Goal: Task Accomplishment & Management: Manage account settings

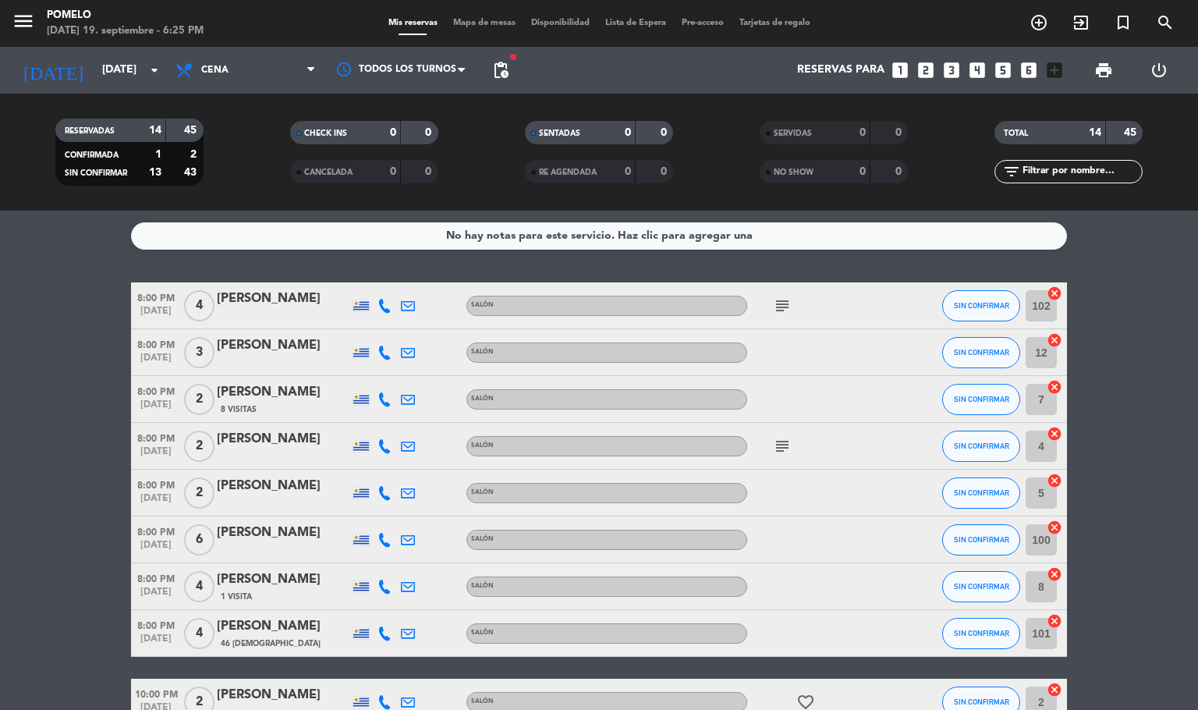
scroll to position [234, 0]
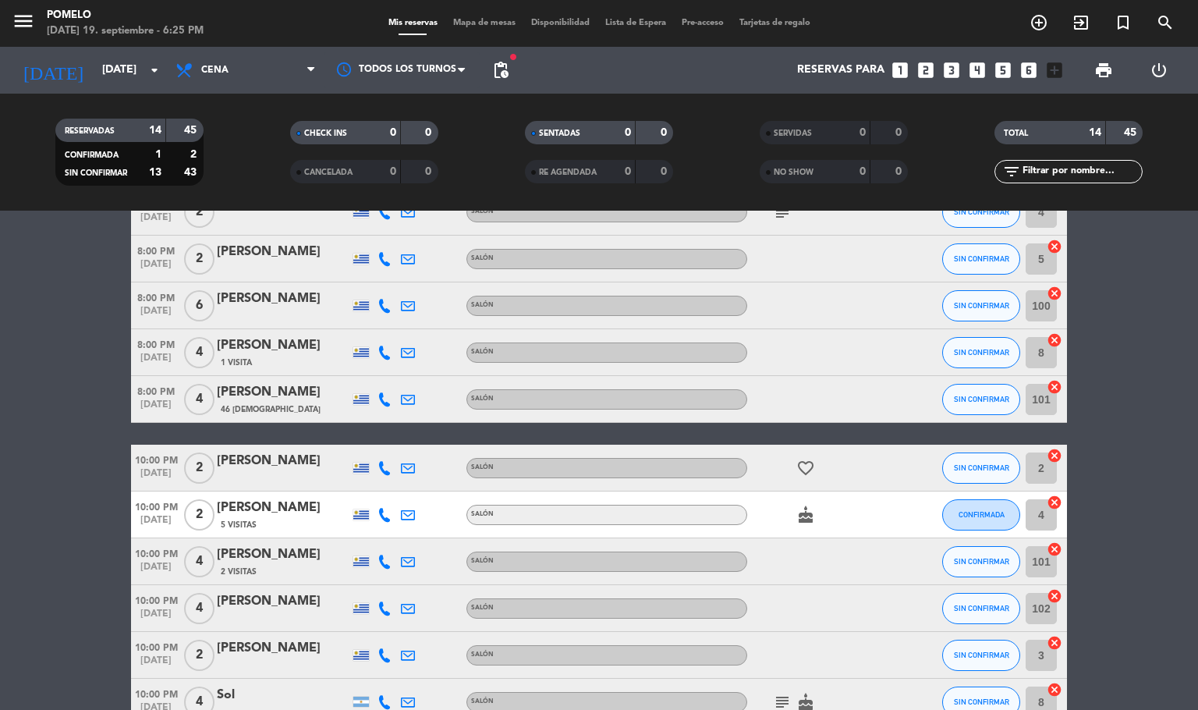
click at [494, 19] on span "Mapa de mesas" at bounding box center [484, 23] width 78 height 9
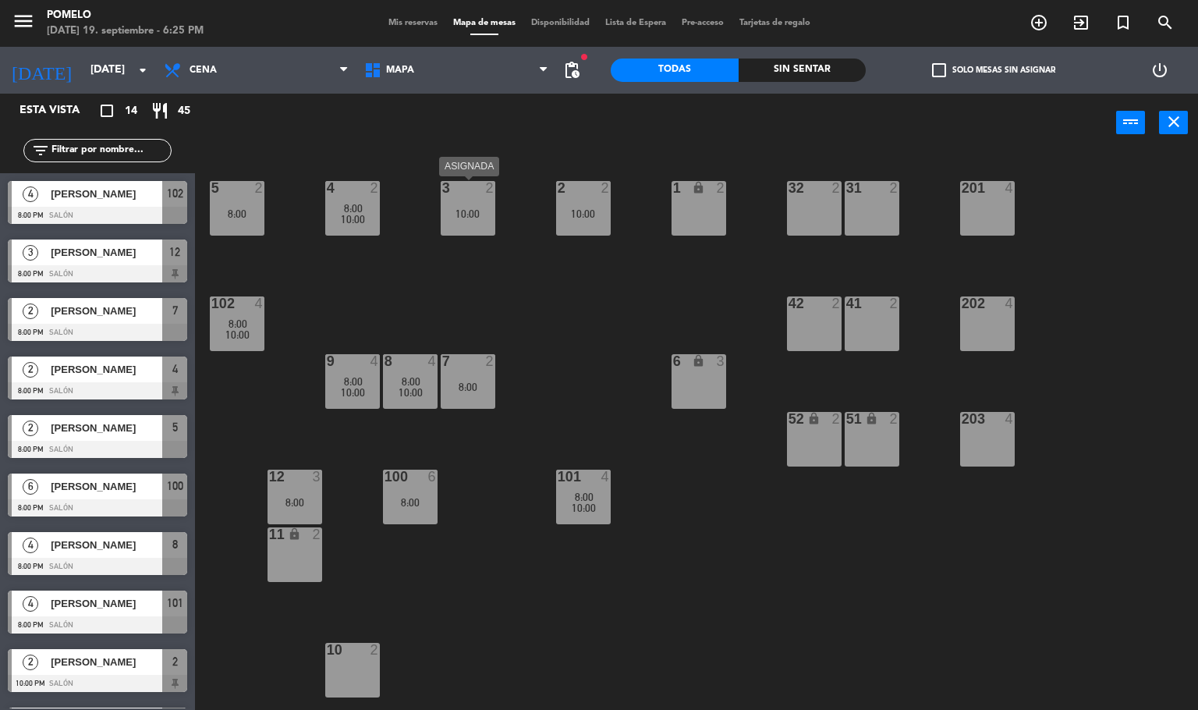
click at [485, 204] on div "3 2 10:00" at bounding box center [468, 208] width 55 height 55
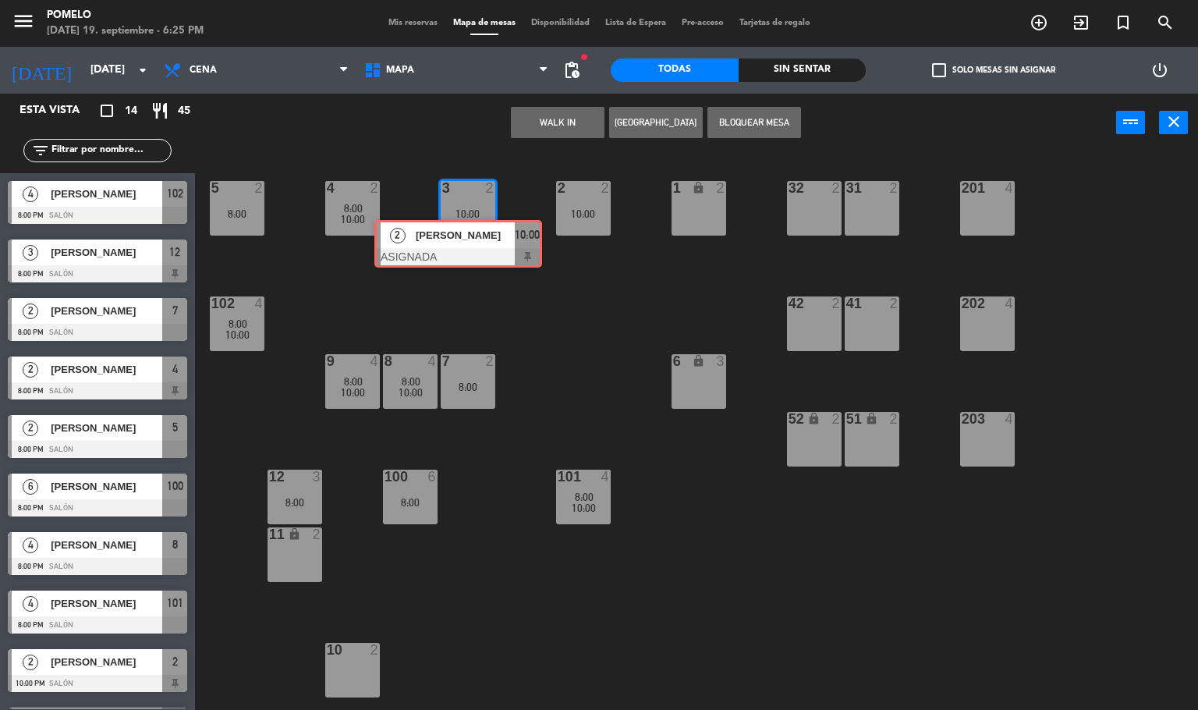
drag, startPoint x: 503, startPoint y: 276, endPoint x: 433, endPoint y: 251, distance: 74.5
click at [433, 251] on div "4 2 8:00 10:00 3 2 10:00 2 [PERSON_NAME] ASIGNADA 10:00 2 2 10:00 1 lock 2 5 2 …" at bounding box center [702, 432] width 991 height 558
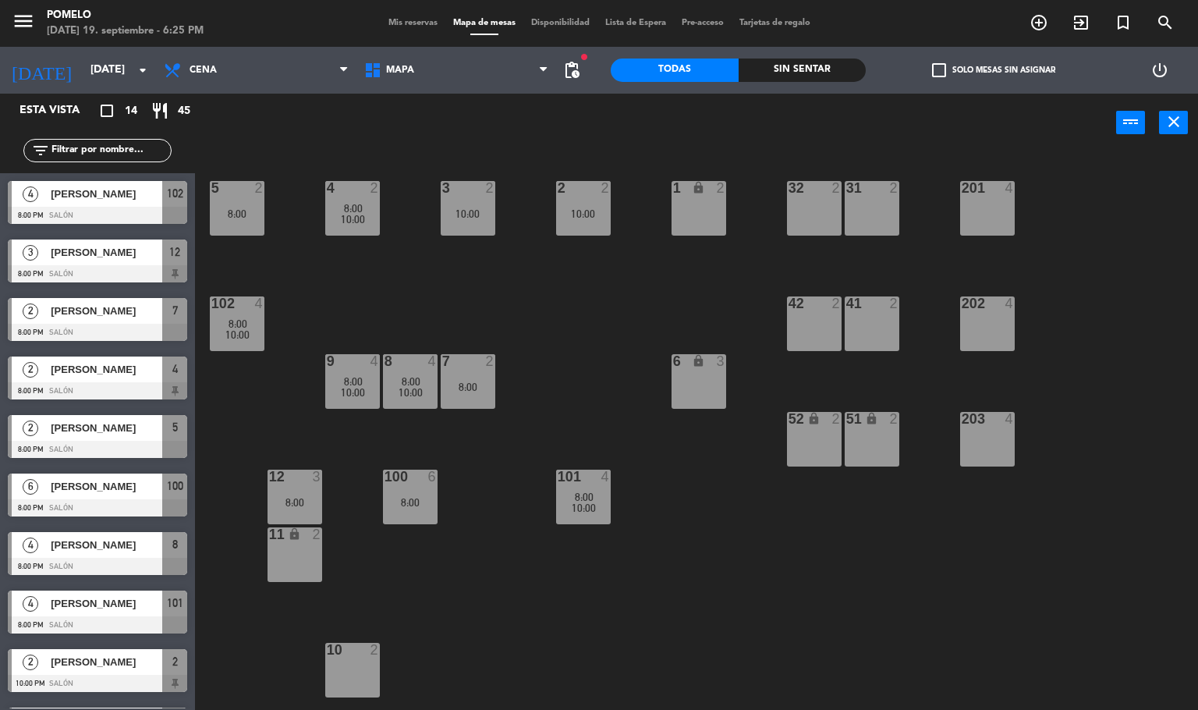
drag, startPoint x: 227, startPoint y: 218, endPoint x: 244, endPoint y: 225, distance: 18.3
click at [232, 218] on div "8:00" at bounding box center [237, 213] width 55 height 11
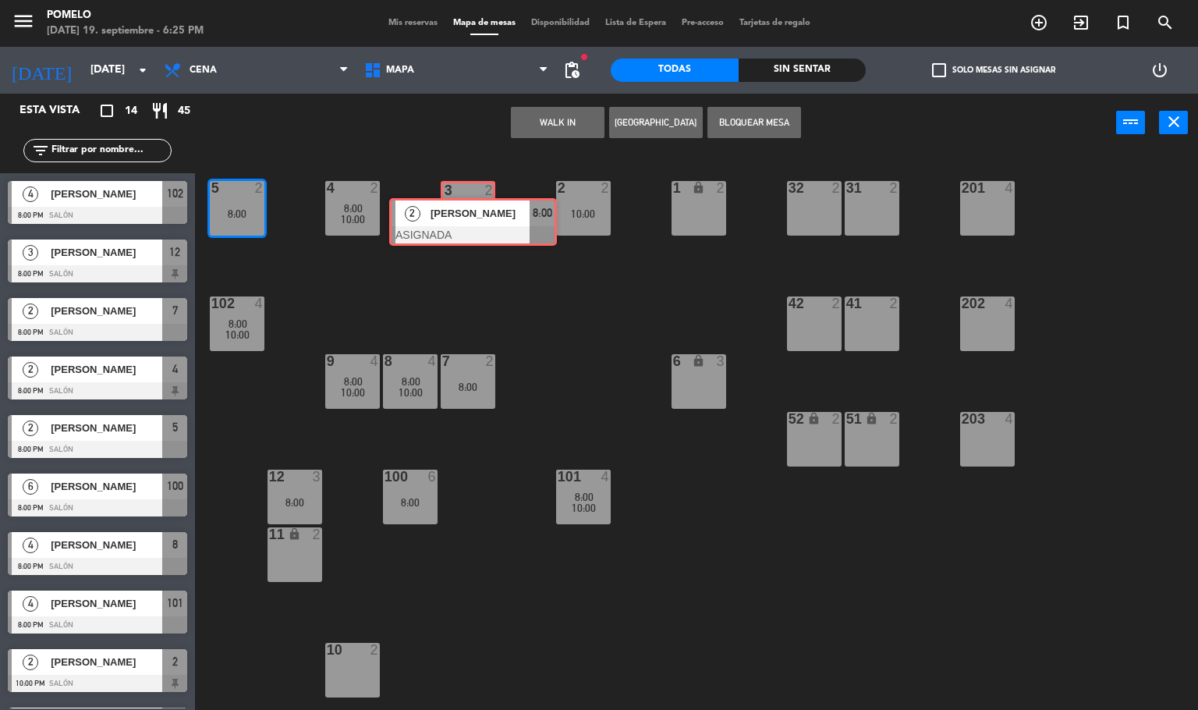
drag, startPoint x: 289, startPoint y: 264, endPoint x: 468, endPoint y: 216, distance: 185.8
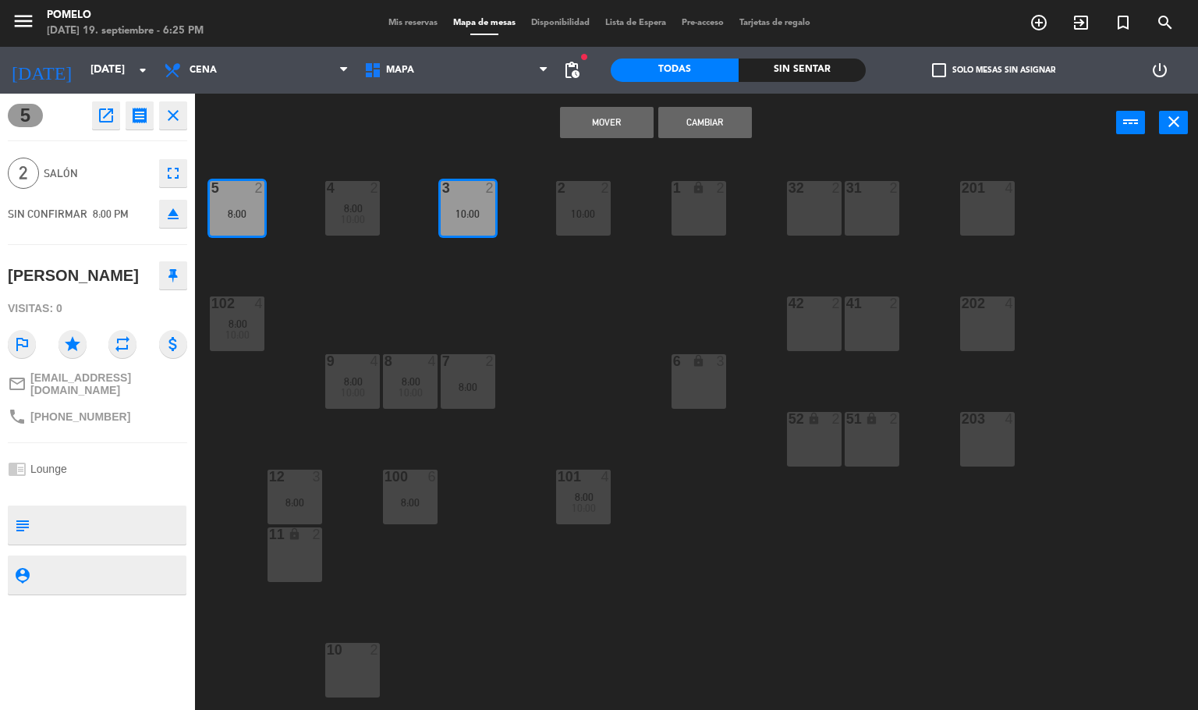
click at [635, 122] on button "Mover" at bounding box center [607, 122] width 94 height 31
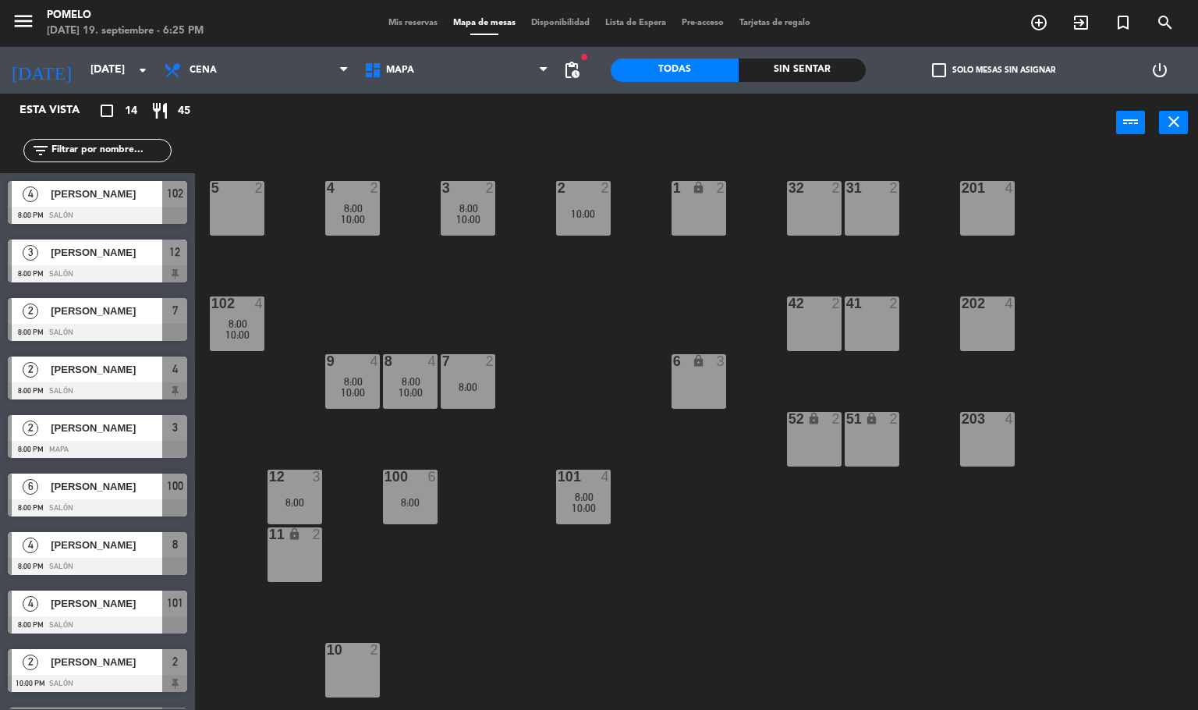
click at [517, 379] on div "4 2 8:00 10:00 3 2 8:00 10:00 2 2 10:00 1 lock 2 5 2 32 2 31 2 201 4 102 4 8:00…" at bounding box center [702, 432] width 991 height 558
click at [478, 372] on div "7 2 8:00" at bounding box center [468, 381] width 55 height 55
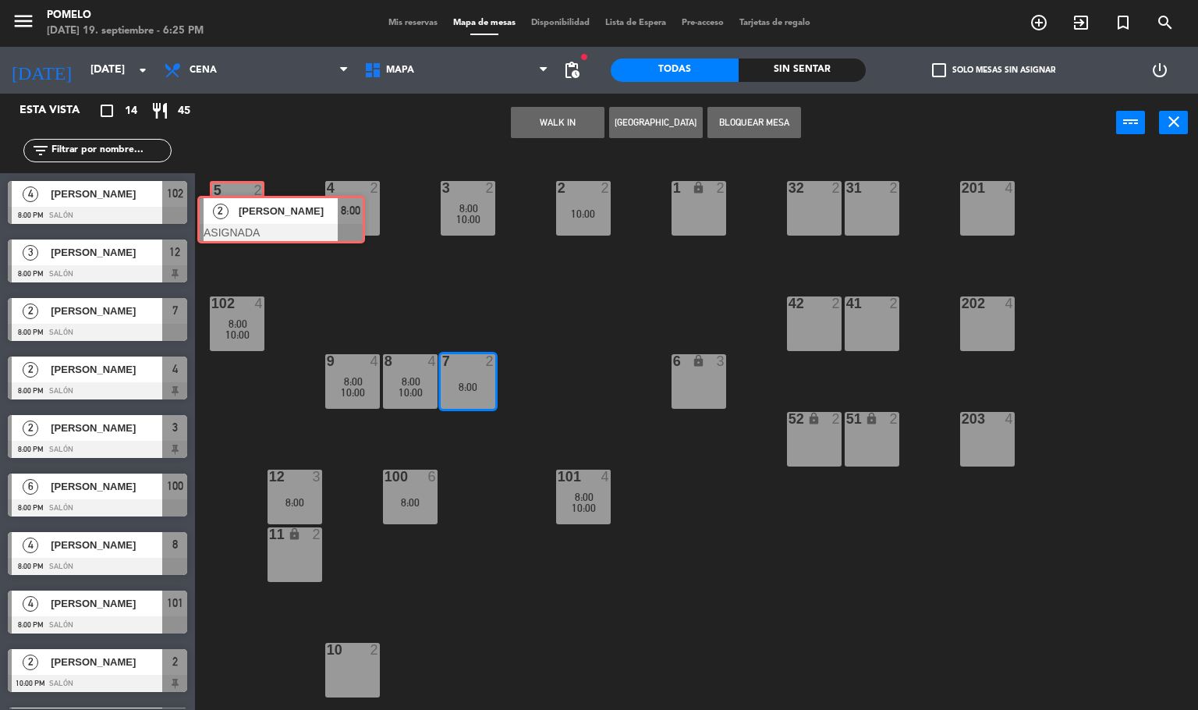
drag, startPoint x: 475, startPoint y: 438, endPoint x: 246, endPoint y: 221, distance: 315.0
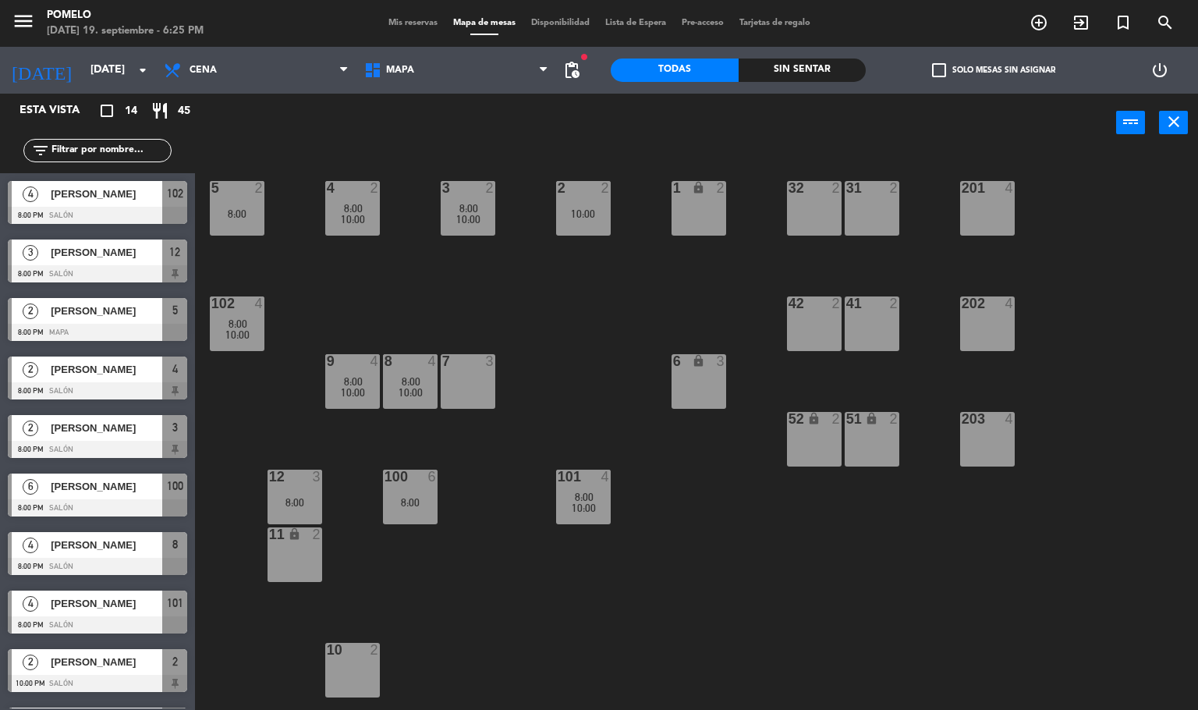
click at [578, 282] on div "4 2 8:00 10:00 3 2 8:00 10:00 2 2 10:00 1 lock 2 5 2 8:00 32 2 31 2 201 4 102 4…" at bounding box center [702, 432] width 991 height 558
drag, startPoint x: 267, startPoint y: 211, endPoint x: 255, endPoint y: 207, distance: 12.3
click at [260, 209] on div "4 2 8:00 10:00 3 2 8:00 10:00 2 2 10:00 1 lock 2 5 2 8:00 32 2 31 2 201 4 102 4…" at bounding box center [702, 432] width 991 height 558
click at [244, 204] on div "5 2 8:00" at bounding box center [237, 208] width 55 height 55
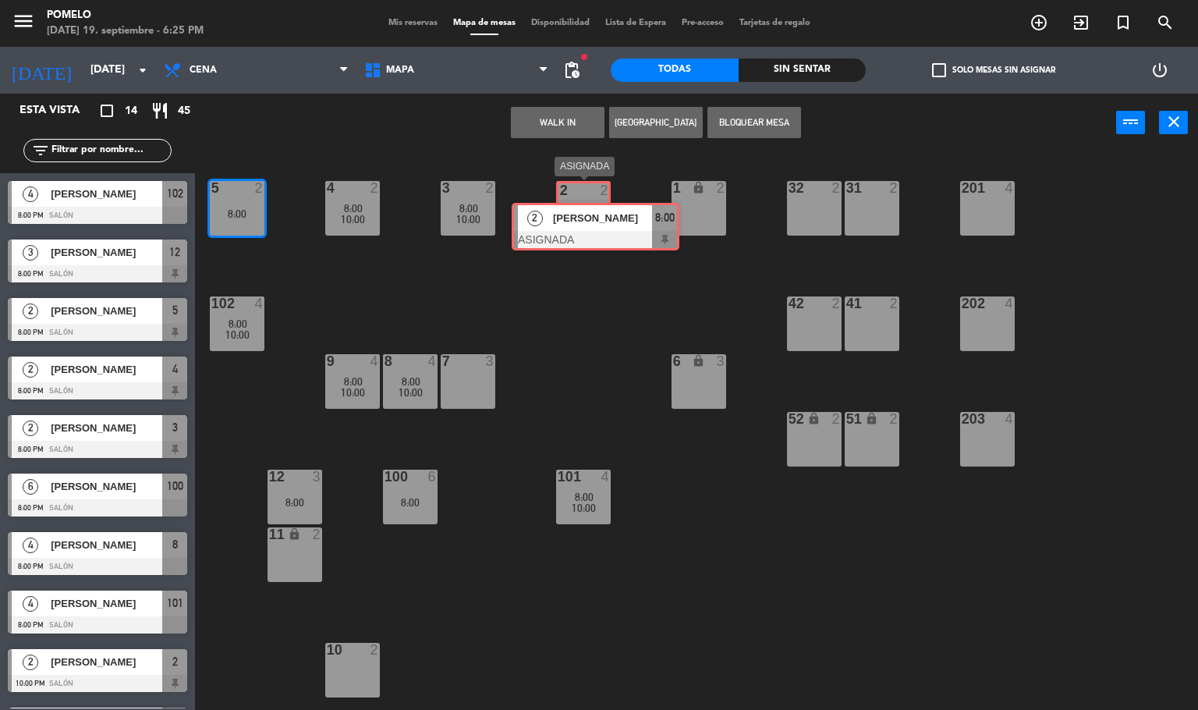
drag, startPoint x: 283, startPoint y: 271, endPoint x: 581, endPoint y: 229, distance: 300.9
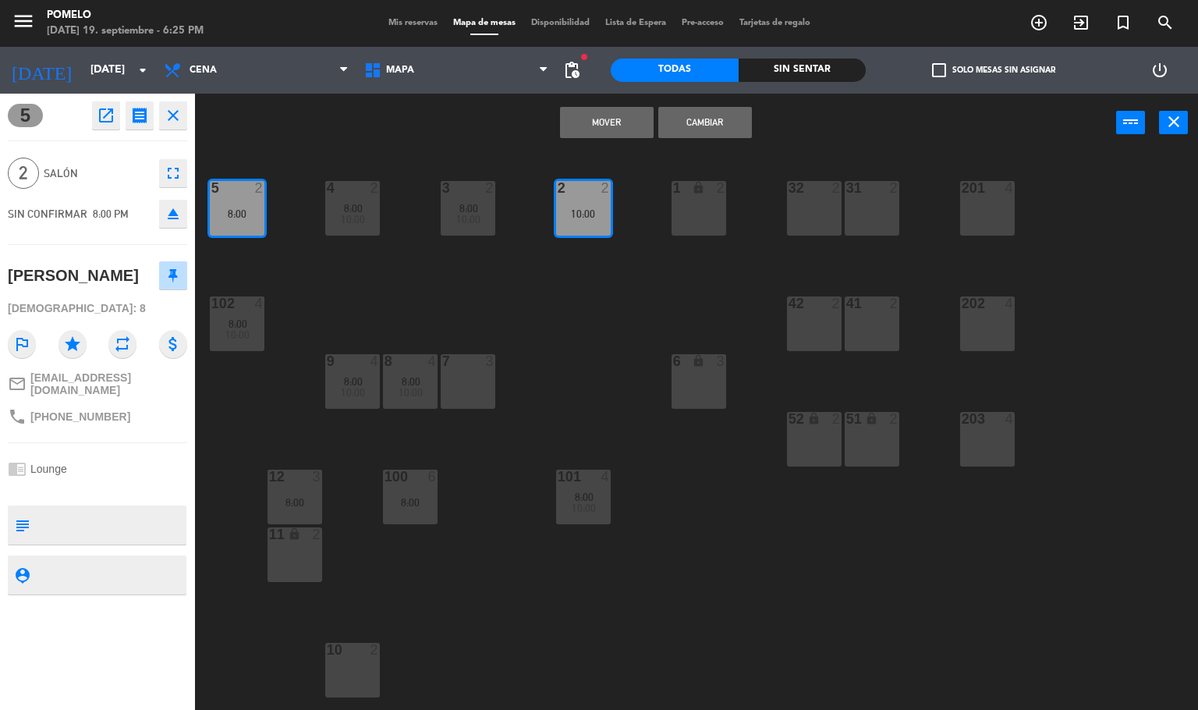
click at [604, 118] on button "Mover" at bounding box center [607, 122] width 94 height 31
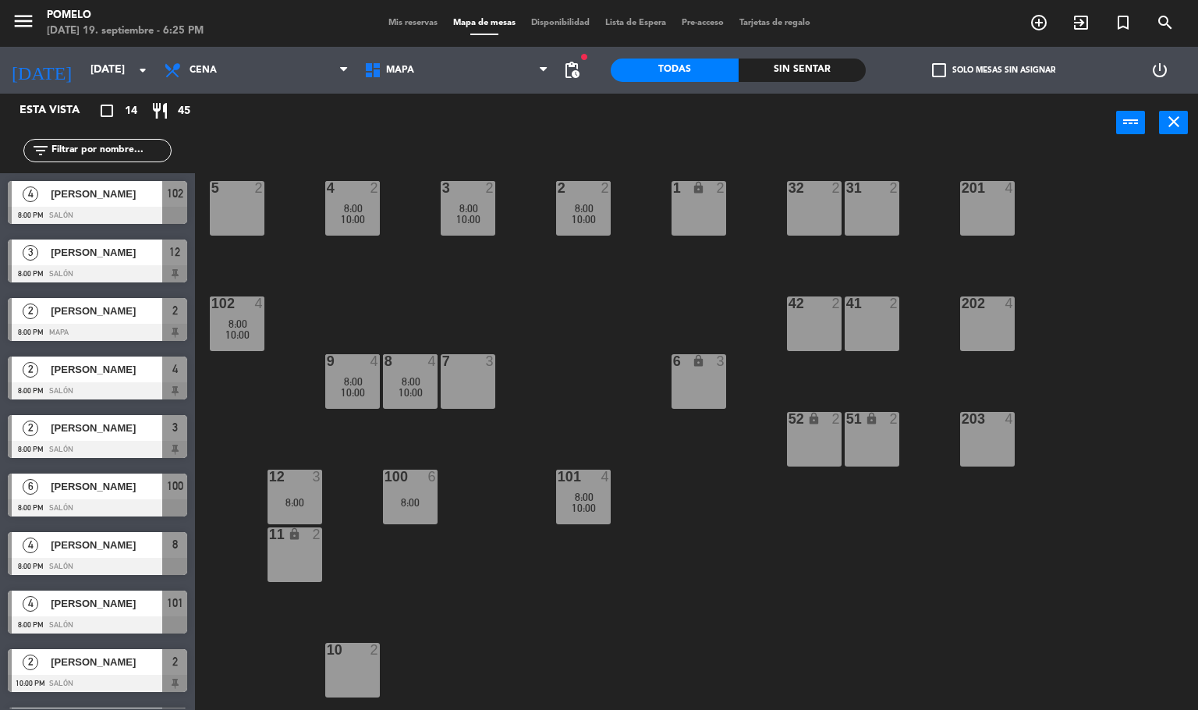
click at [604, 335] on div "4 2 8:00 10:00 3 2 8:00 10:00 2 2 8:00 10:00 1 lock 2 5 2 32 2 31 2 201 4 102 4…" at bounding box center [702, 432] width 991 height 558
click at [450, 579] on div "4 2 8:00 10:00 3 2 8:00 10:00 2 2 8:00 10:00 1 lock 2 5 2 32 2 31 2 201 4 102 4…" at bounding box center [702, 432] width 991 height 558
click at [407, 372] on div "8 4 8:00 10:00" at bounding box center [410, 381] width 55 height 55
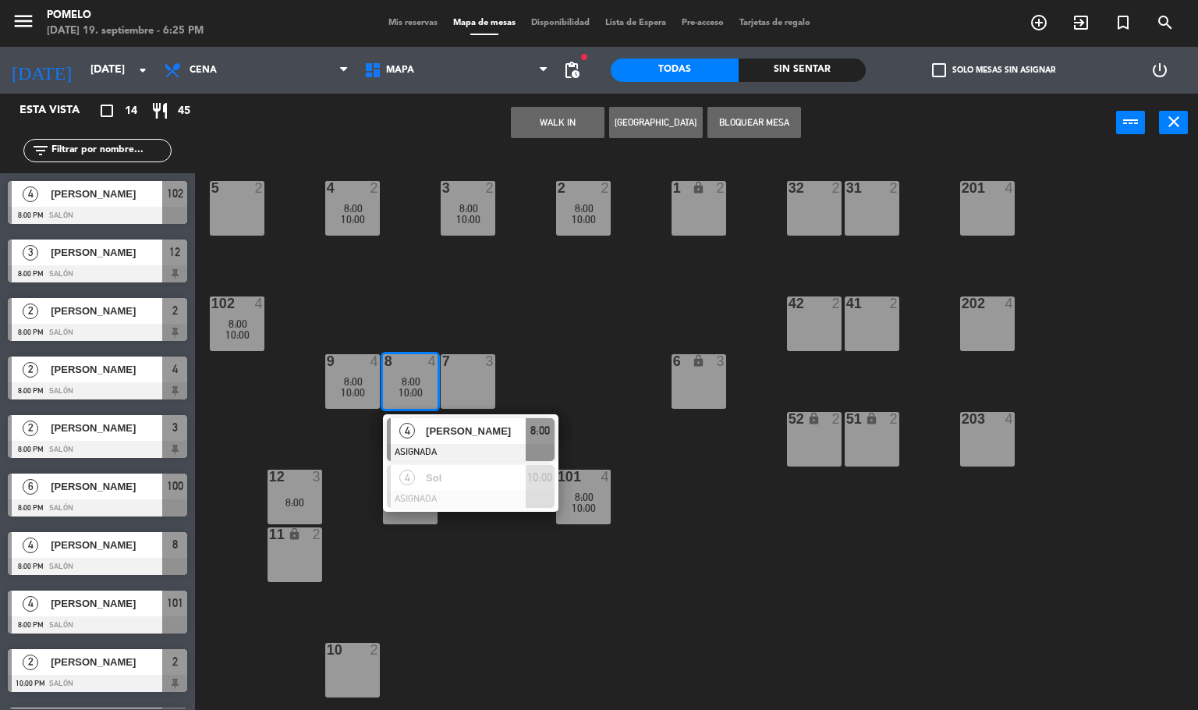
click at [445, 295] on div "4 2 8:00 10:00 3 2 8:00 10:00 2 2 8:00 10:00 1 lock 2 5 2 32 2 31 2 201 4 102 4…" at bounding box center [702, 432] width 991 height 558
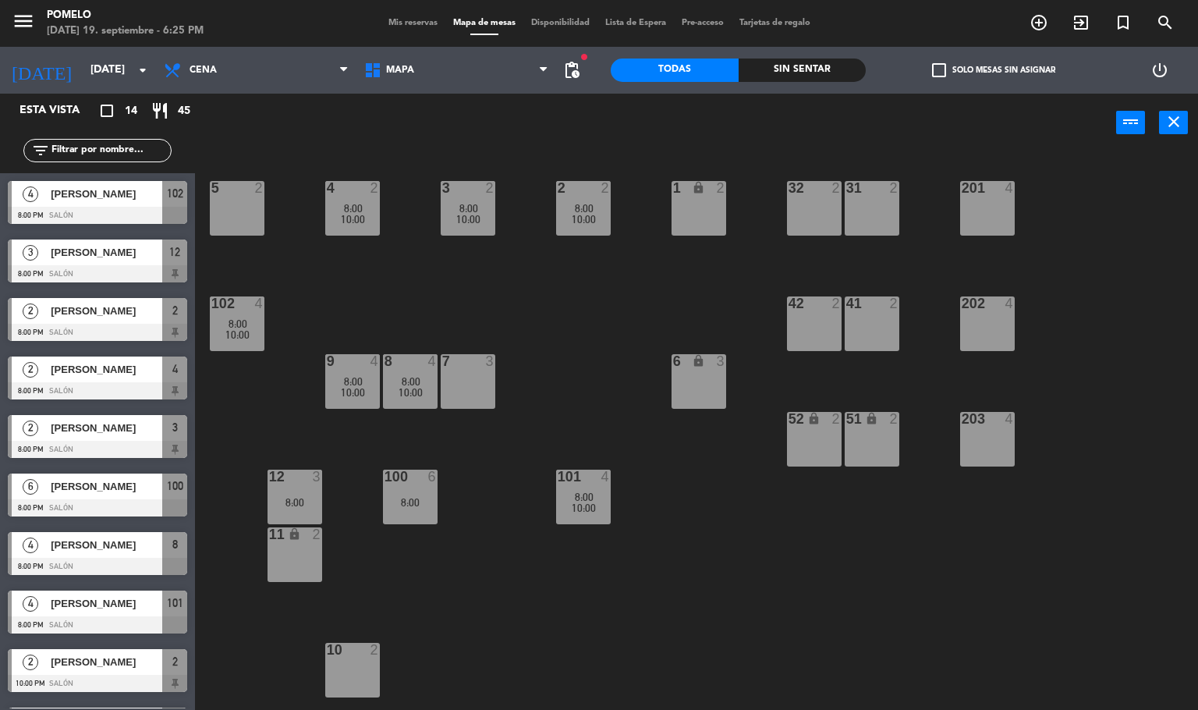
click at [393, 26] on span "Mis reservas" at bounding box center [413, 23] width 65 height 9
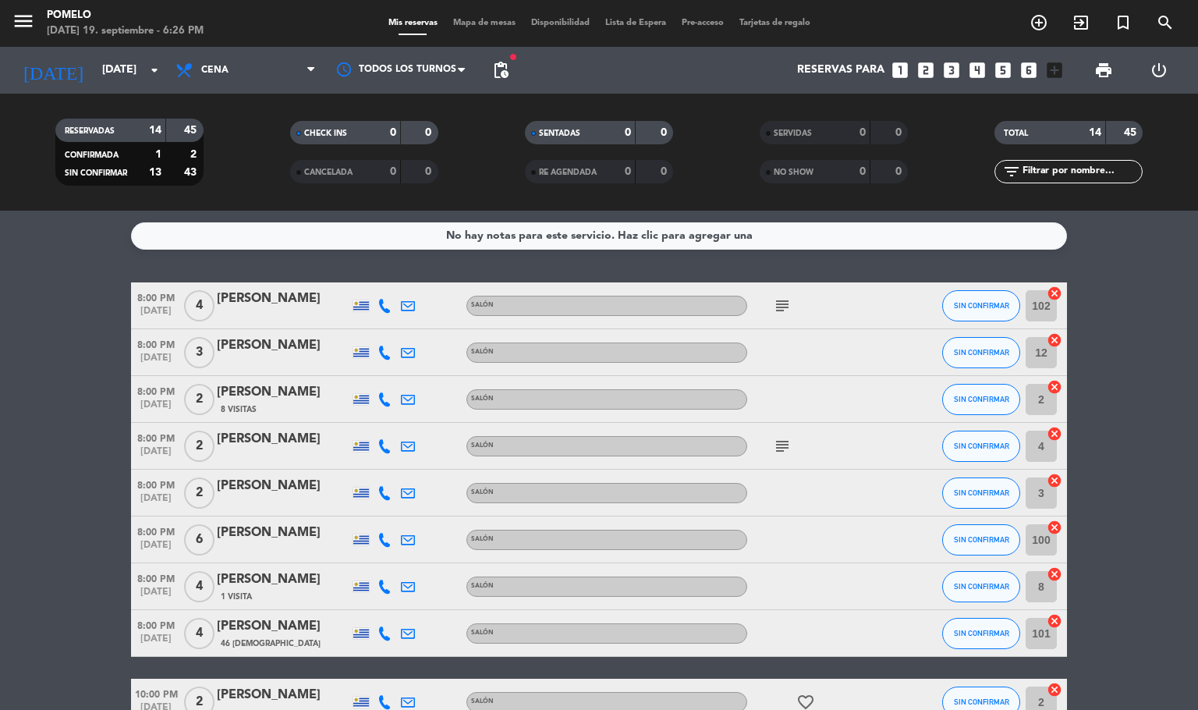
click at [386, 307] on icon at bounding box center [384, 306] width 14 height 14
click at [373, 274] on span "Copiar" at bounding box center [370, 279] width 33 height 16
click at [382, 358] on icon at bounding box center [384, 352] width 14 height 14
click at [377, 324] on span "Copiar" at bounding box center [376, 325] width 33 height 16
click at [380, 399] on icon at bounding box center [384, 399] width 14 height 14
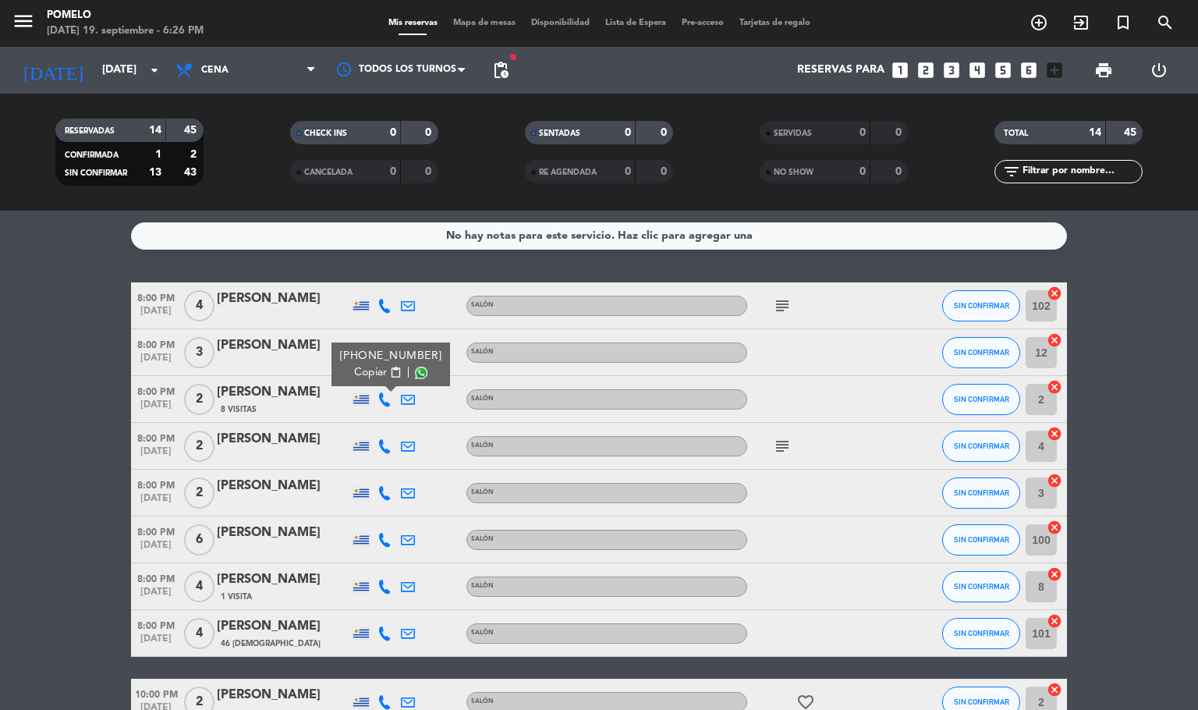
click at [375, 366] on span "Copiar" at bounding box center [370, 372] width 33 height 16
click at [386, 443] on icon at bounding box center [384, 446] width 14 height 14
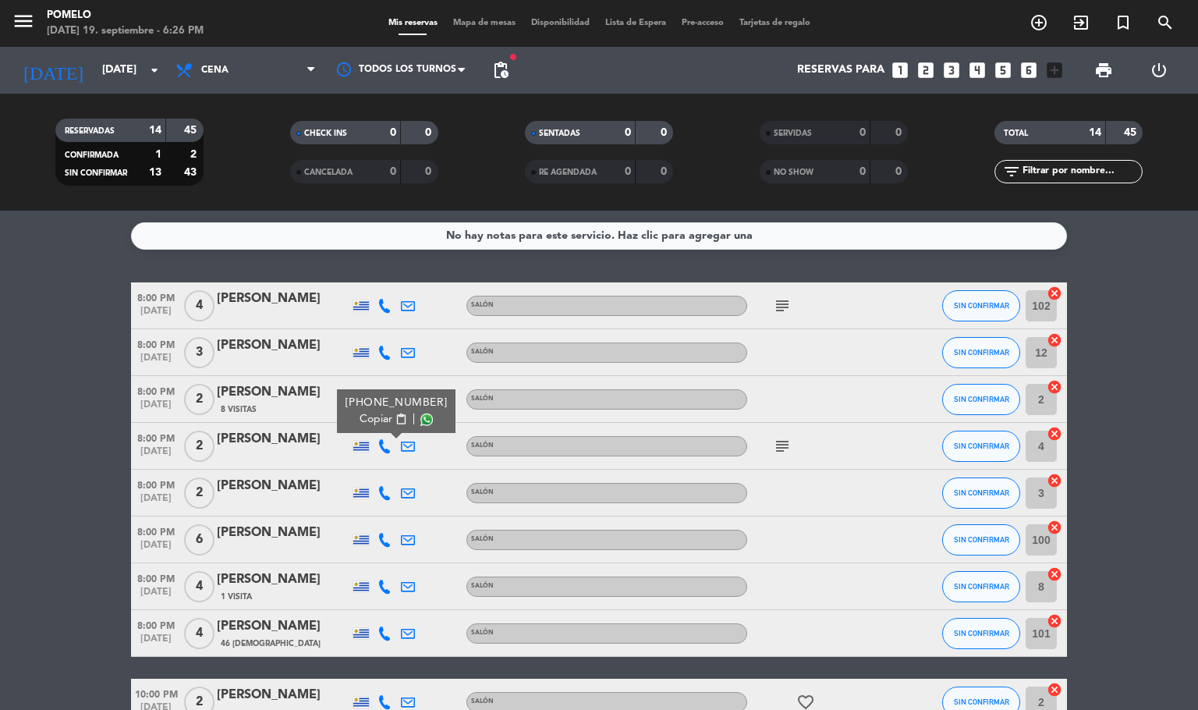
click at [365, 413] on span "Copiar" at bounding box center [376, 419] width 33 height 16
click at [365, 421] on span "Copiar" at bounding box center [376, 419] width 33 height 16
click at [366, 415] on span "Copiar" at bounding box center [376, 419] width 33 height 16
click at [367, 416] on span "Copiar" at bounding box center [376, 419] width 33 height 16
click at [381, 486] on icon at bounding box center [384, 493] width 14 height 14
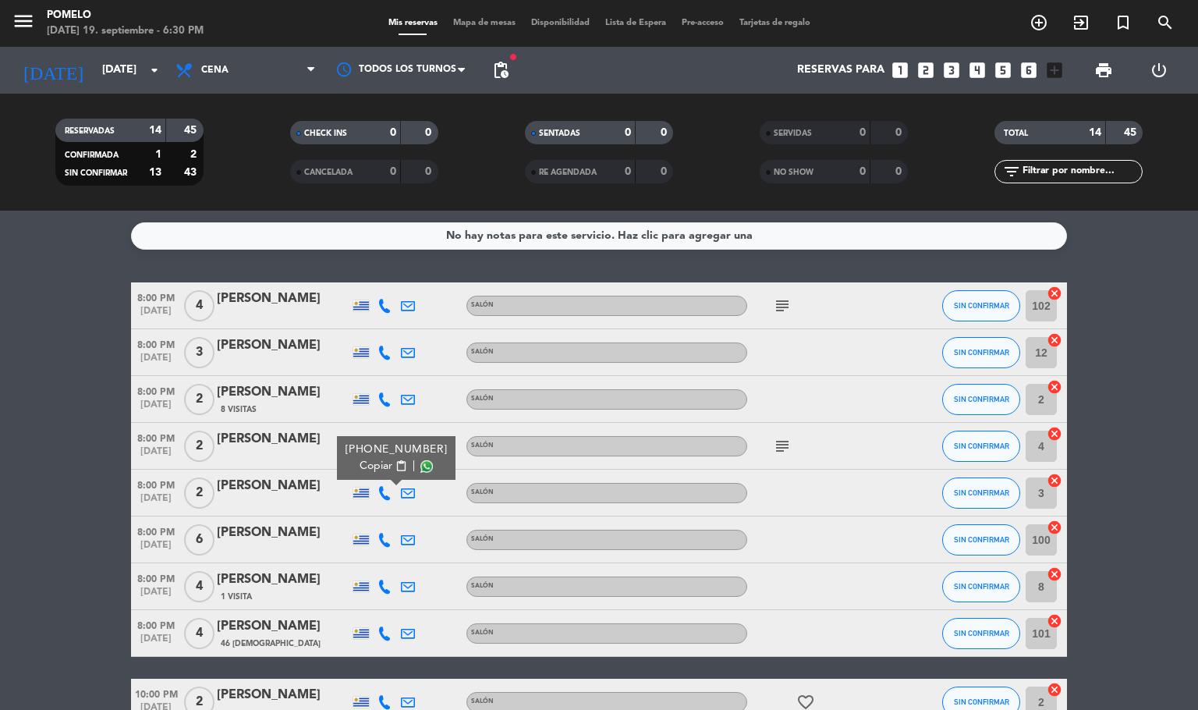
click at [377, 470] on span "Copiar" at bounding box center [376, 466] width 33 height 16
click at [380, 533] on icon at bounding box center [384, 540] width 14 height 14
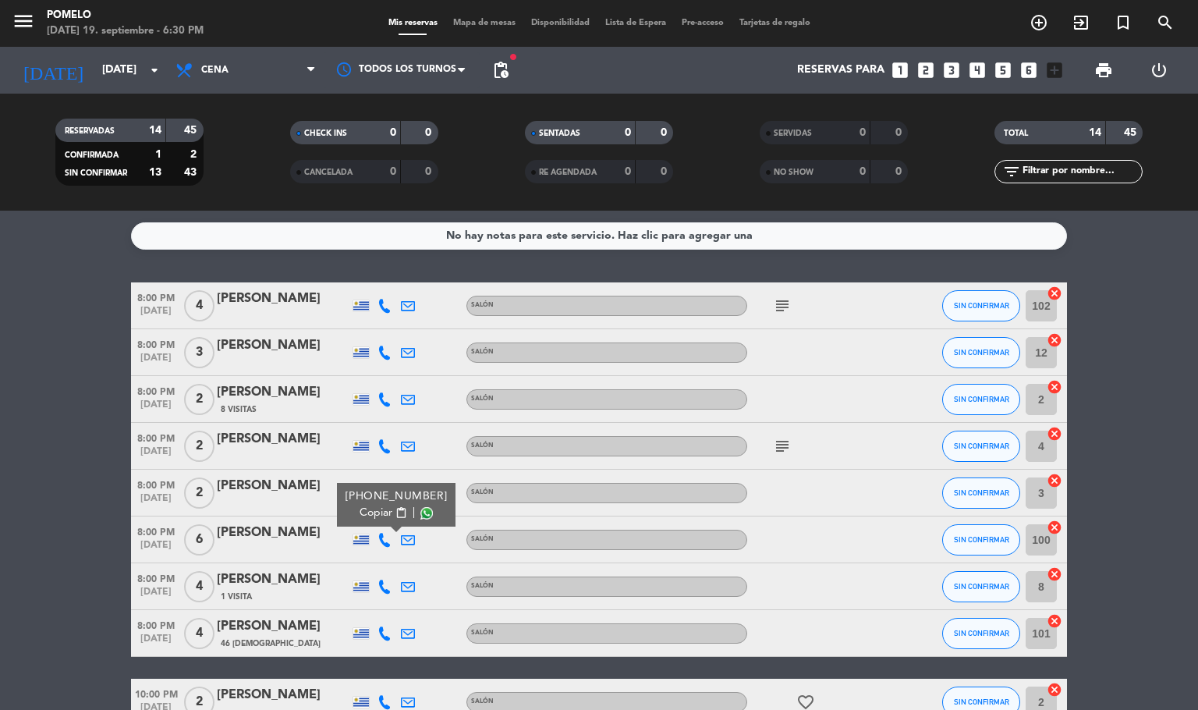
click at [377, 516] on span "Copiar" at bounding box center [376, 513] width 33 height 16
click at [386, 581] on icon at bounding box center [384, 586] width 14 height 14
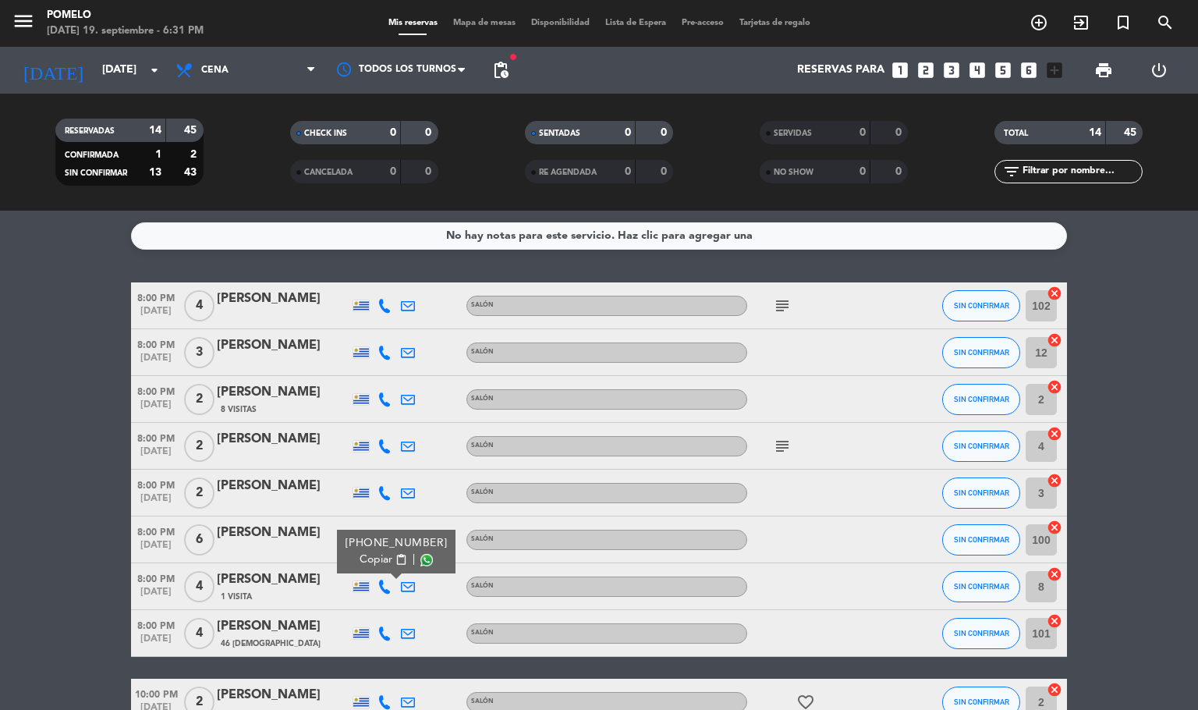
click at [375, 562] on span "Copiar" at bounding box center [376, 559] width 33 height 16
click at [382, 627] on icon at bounding box center [384, 633] width 14 height 14
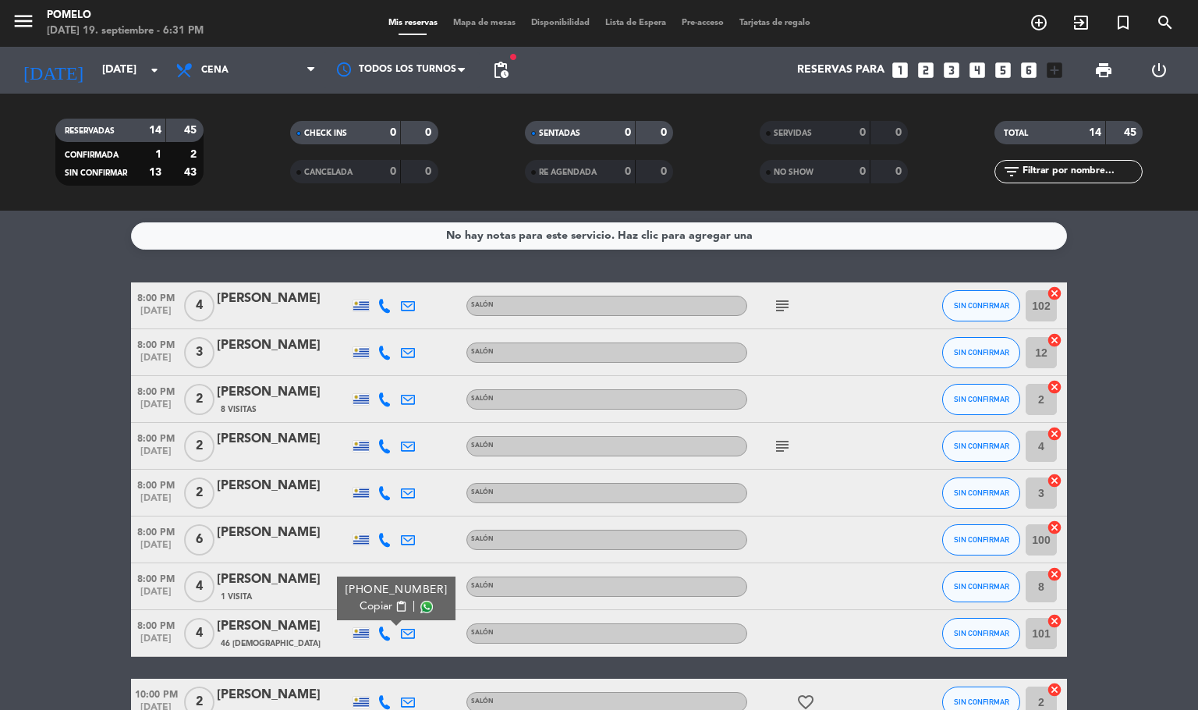
drag, startPoint x: 373, startPoint y: 607, endPoint x: 415, endPoint y: 618, distance: 43.7
click at [384, 602] on button "Copiar content_paste" at bounding box center [384, 606] width 48 height 16
click at [462, 19] on span "Mapa de mesas" at bounding box center [484, 23] width 78 height 9
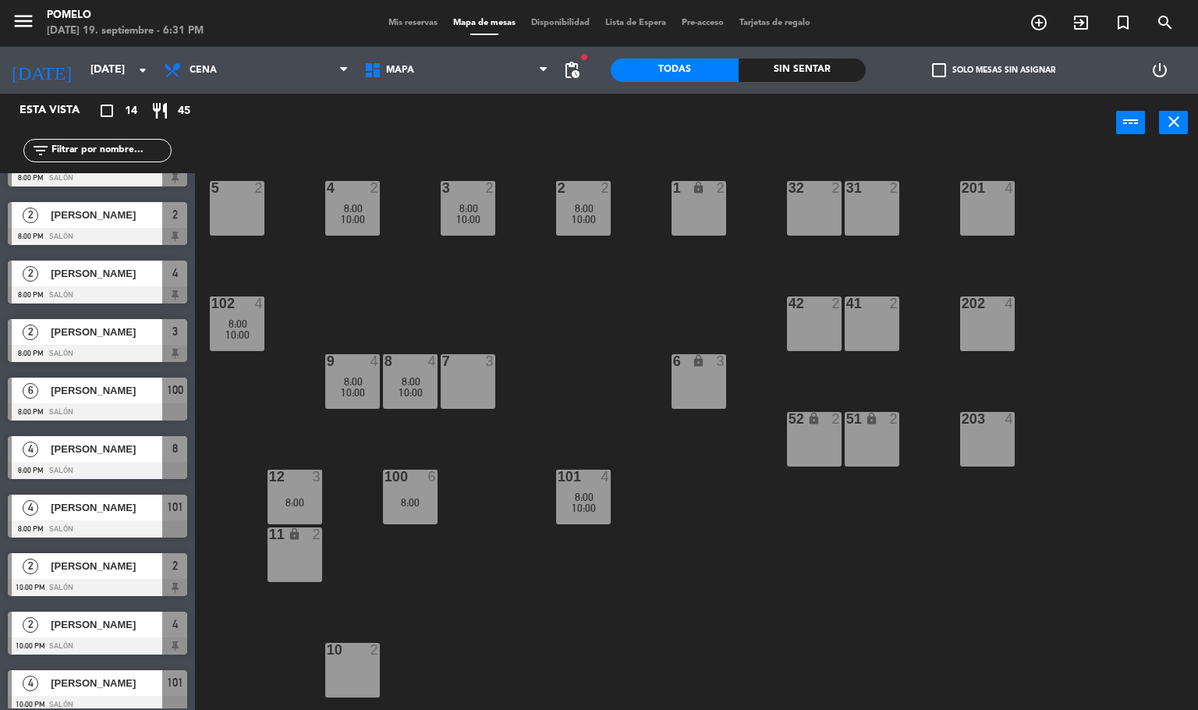
scroll to position [97, 0]
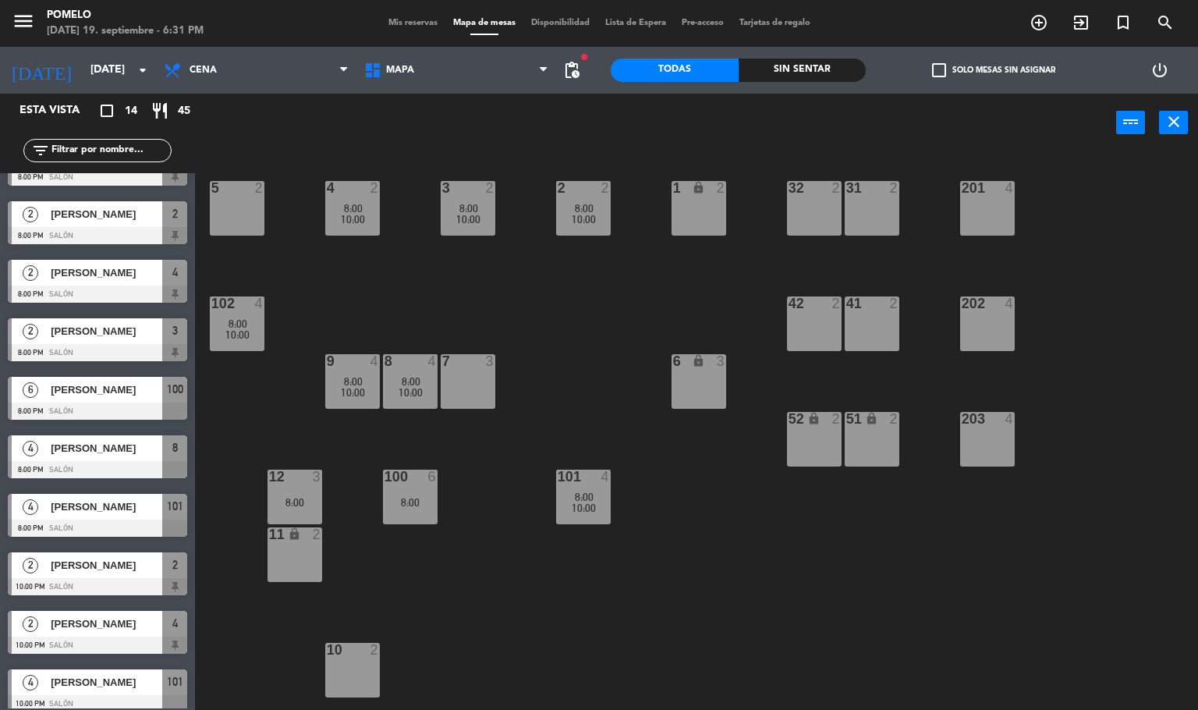
click at [115, 508] on span "[PERSON_NAME]" at bounding box center [107, 506] width 112 height 16
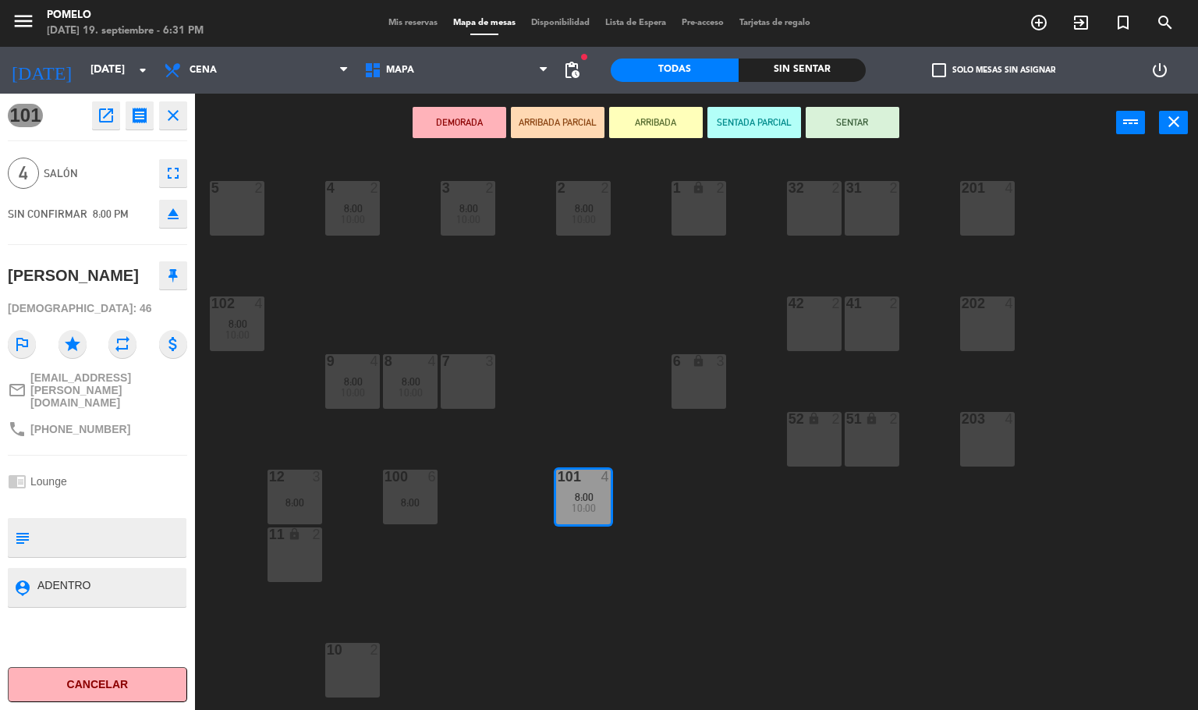
click at [788, 608] on div "4 2 8:00 10:00 3 2 8:00 10:00 2 2 8:00 10:00 1 lock 2 5 2 32 2 31 2 201 4 102 4…" at bounding box center [702, 432] width 991 height 558
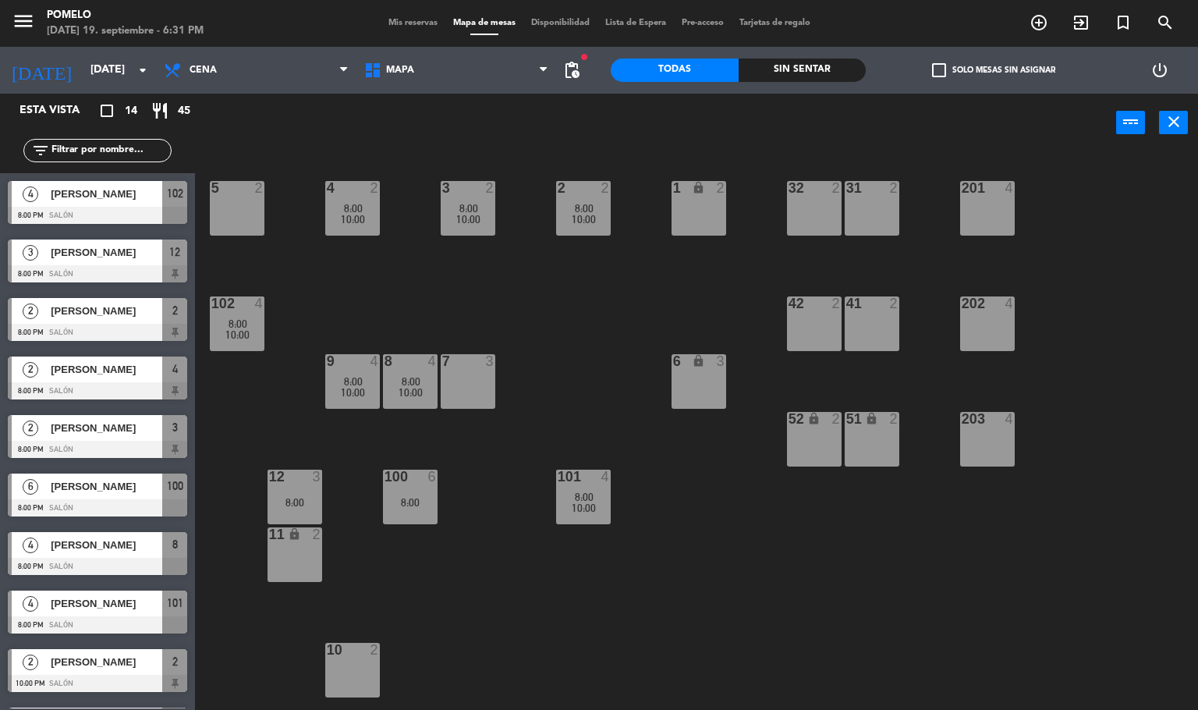
click at [381, 26] on span "Mis reservas" at bounding box center [413, 23] width 65 height 9
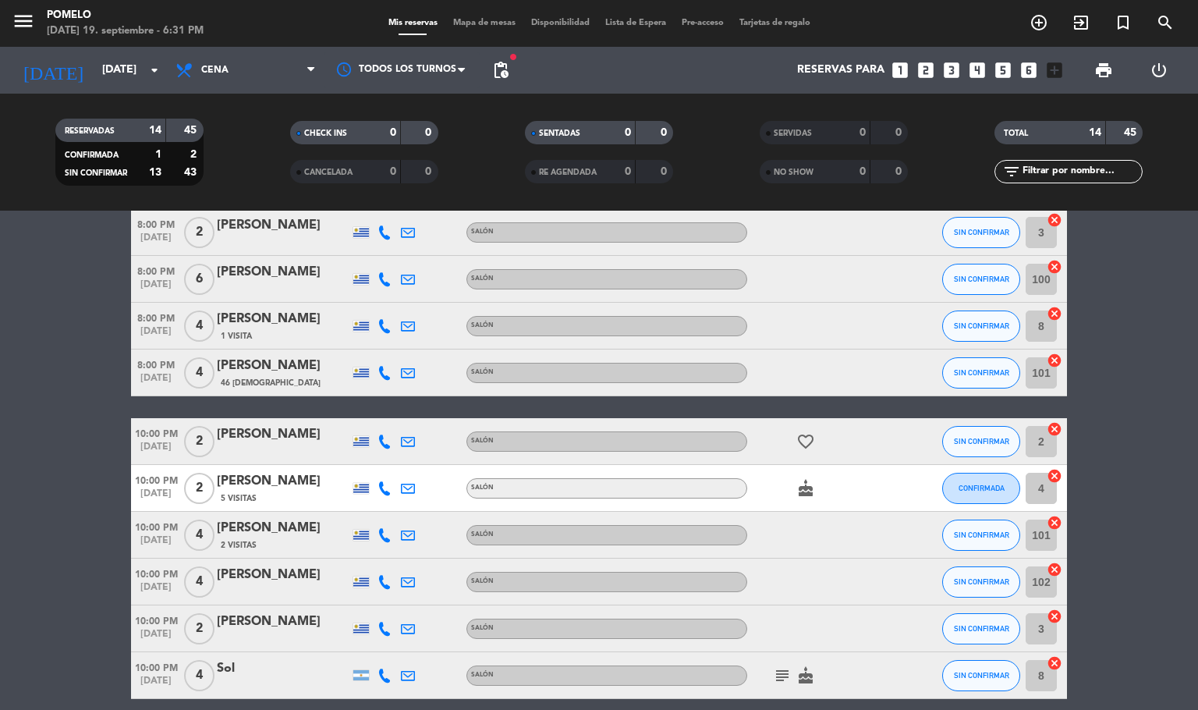
scroll to position [328, 0]
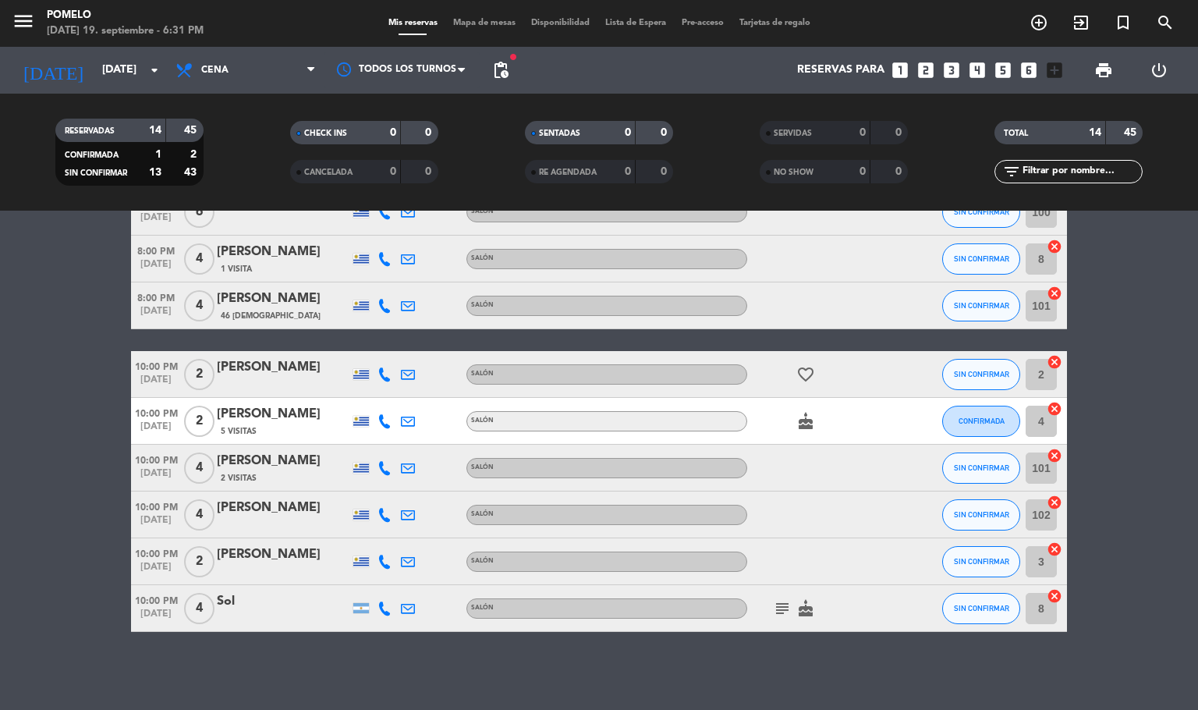
click at [386, 375] on icon at bounding box center [384, 374] width 14 height 14
click at [375, 337] on div "[PHONE_NUMBER]" at bounding box center [396, 331] width 102 height 16
click at [374, 342] on span "Copiar" at bounding box center [376, 347] width 33 height 16
click at [396, 414] on div at bounding box center [407, 421] width 23 height 46
click at [388, 419] on icon at bounding box center [384, 421] width 14 height 14
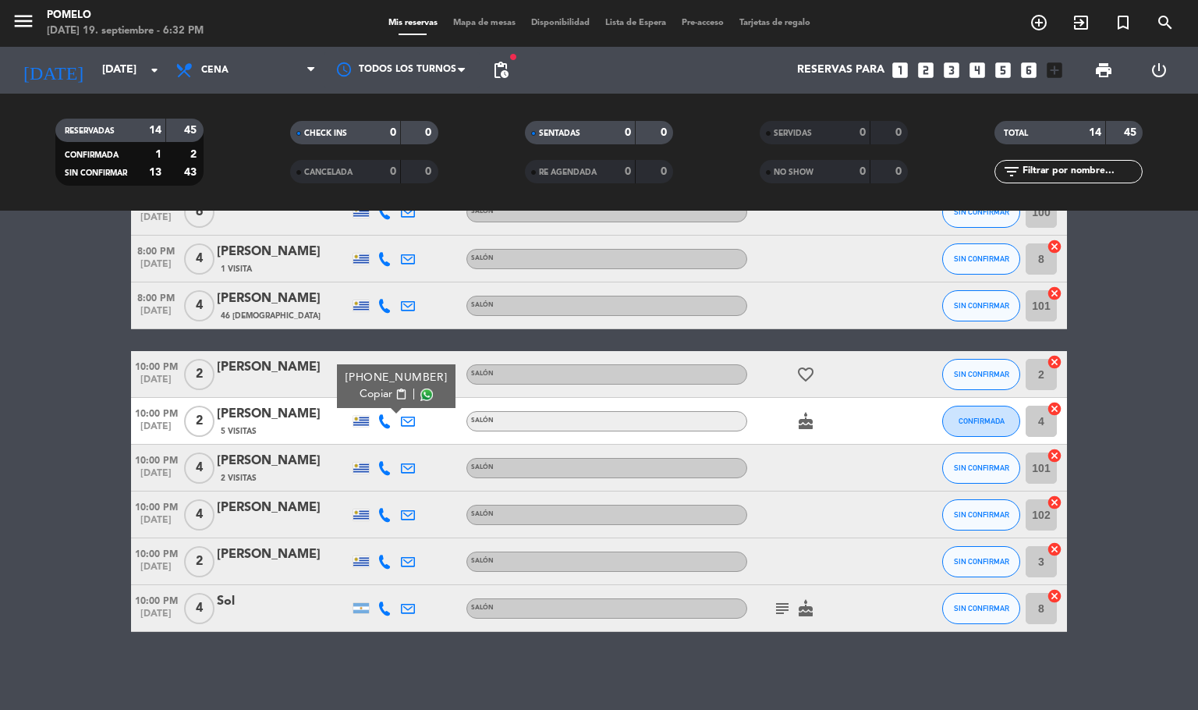
click at [384, 401] on button "Copiar content_paste" at bounding box center [384, 394] width 48 height 16
click at [386, 462] on icon at bounding box center [384, 468] width 14 height 14
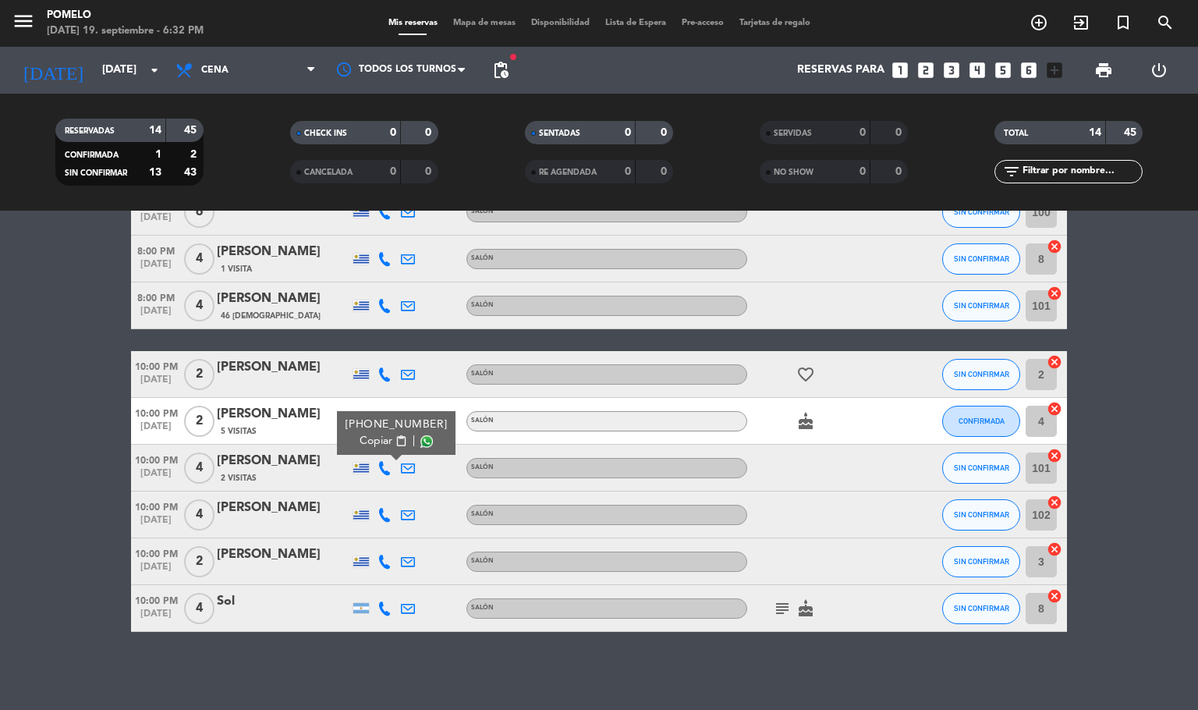
click at [375, 443] on span "Copiar" at bounding box center [376, 441] width 33 height 16
click at [386, 517] on icon at bounding box center [384, 515] width 14 height 14
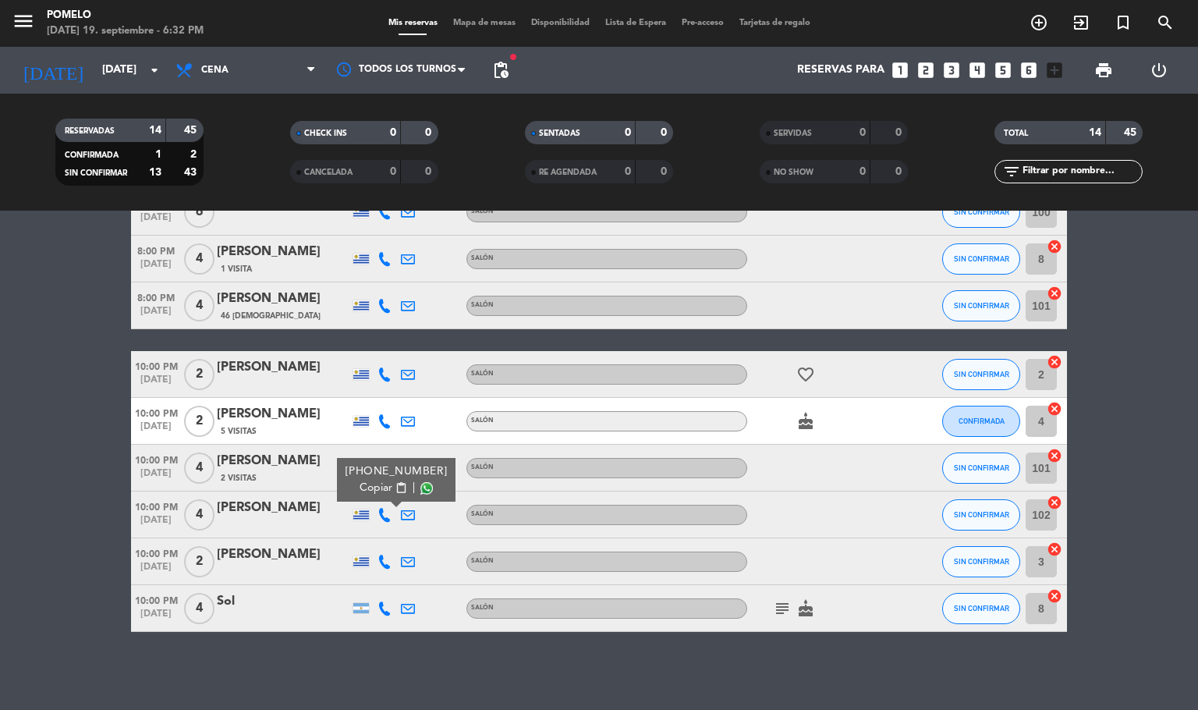
drag, startPoint x: 380, startPoint y: 485, endPoint x: 384, endPoint y: 471, distance: 14.8
click at [379, 485] on span "Copiar" at bounding box center [376, 488] width 33 height 16
click at [387, 554] on icon at bounding box center [384, 561] width 14 height 14
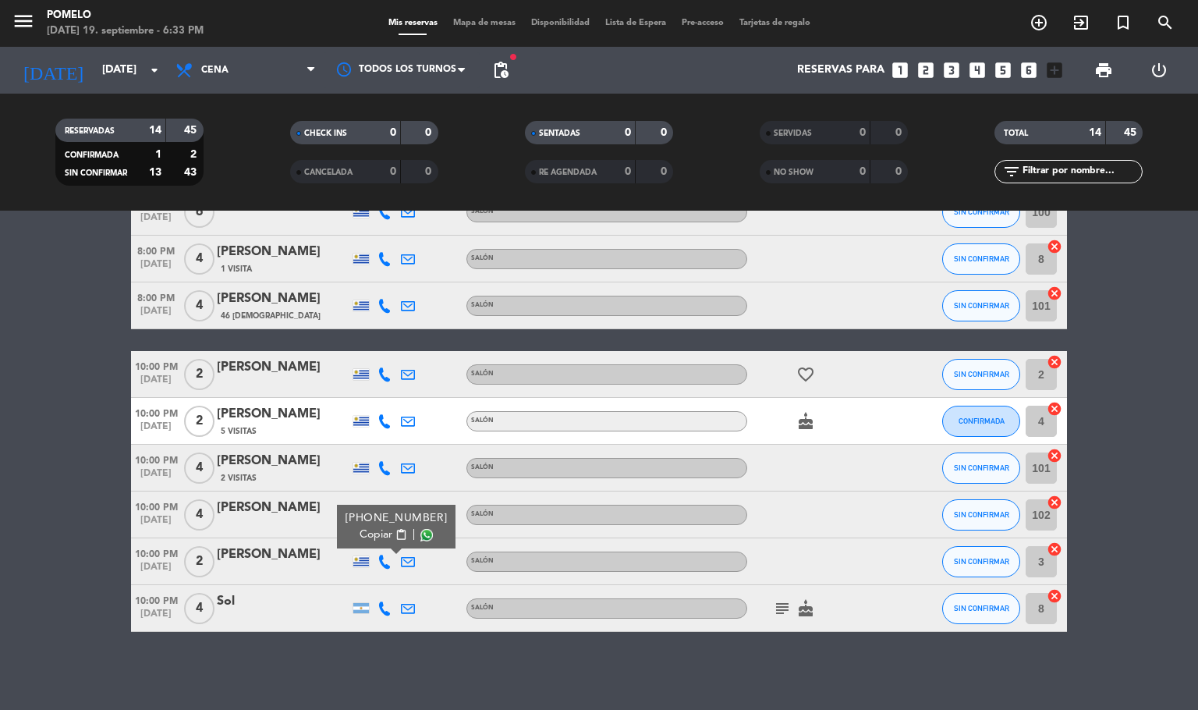
click at [380, 543] on div "[PHONE_NUMBER] Copiar content_paste |" at bounding box center [396, 527] width 119 height 44
click at [377, 538] on span "Copiar" at bounding box center [376, 534] width 33 height 16
drag, startPoint x: 387, startPoint y: 600, endPoint x: 377, endPoint y: 595, distance: 10.5
click at [384, 601] on icon at bounding box center [384, 608] width 14 height 14
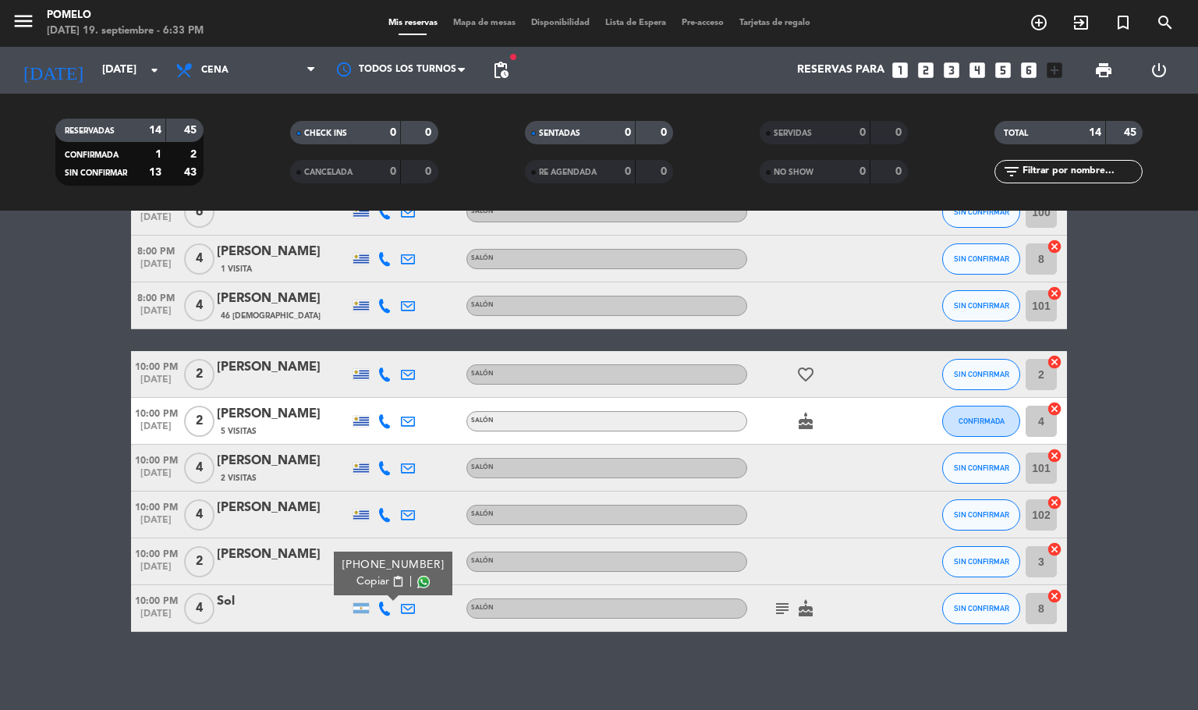
click at [374, 580] on span "Copiar" at bounding box center [372, 581] width 33 height 16
click at [459, 19] on span "Mapa de mesas" at bounding box center [484, 23] width 78 height 9
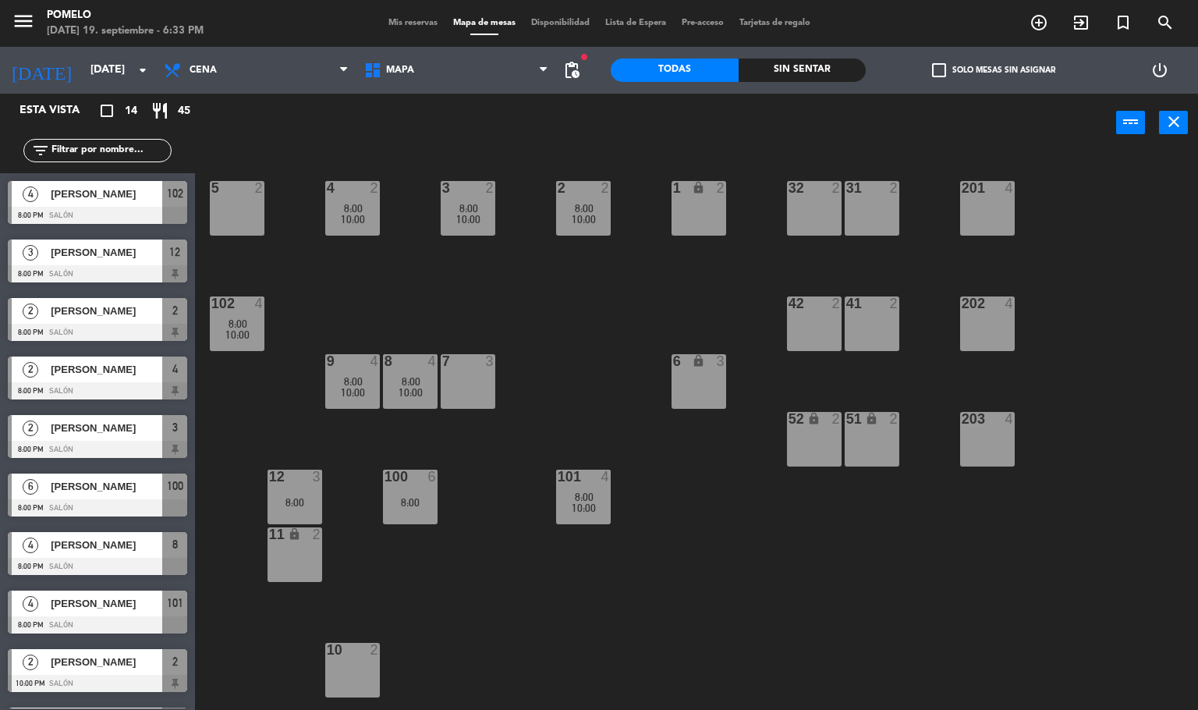
click at [527, 504] on div "4 2 8:00 10:00 3 2 8:00 10:00 2 2 8:00 10:00 1 lock 2 5 2 32 2 31 2 201 4 102 4…" at bounding box center [702, 432] width 991 height 558
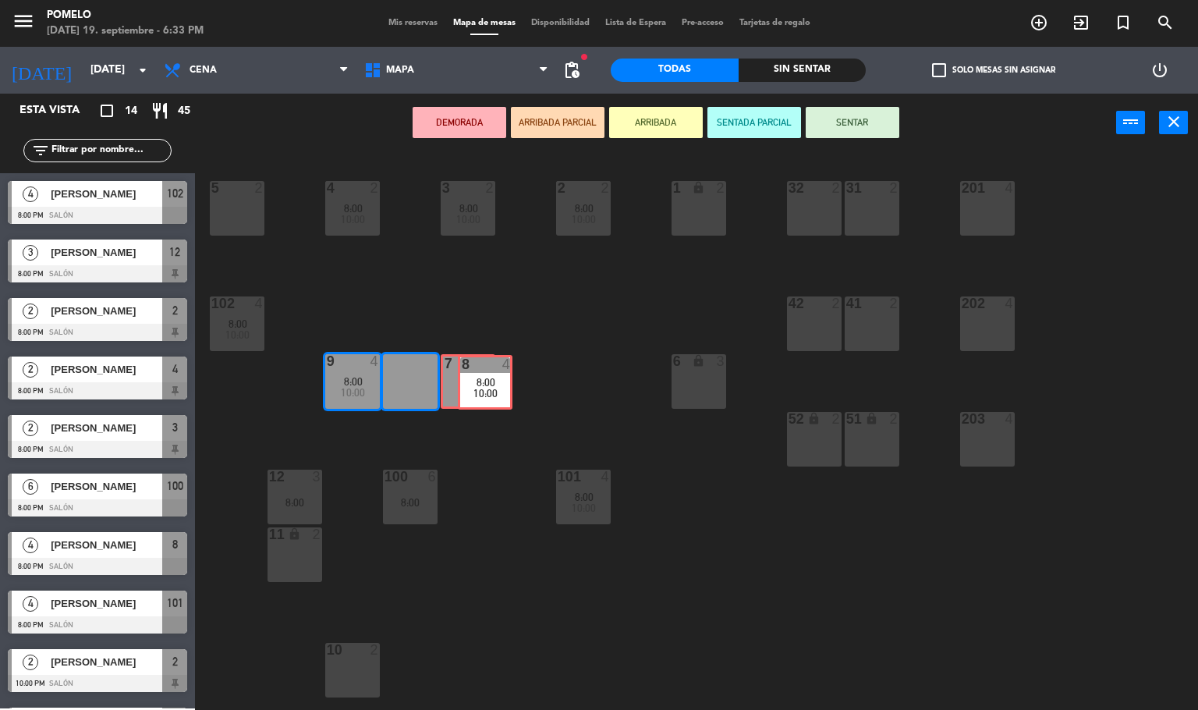
drag, startPoint x: 403, startPoint y: 370, endPoint x: 480, endPoint y: 370, distance: 76.4
click at [480, 370] on div "4 2 8:00 10:00 3 2 8:00 10:00 2 2 8:00 10:00 1 lock 2 5 2 32 2 31 2 201 4 102 4…" at bounding box center [702, 432] width 991 height 558
drag, startPoint x: 409, startPoint y: 387, endPoint x: 457, endPoint y: 384, distance: 47.7
click at [457, 384] on div "4 2 8:00 10:00 3 2 8:00 10:00 2 2 8:00 10:00 1 lock 2 5 2 32 2 31 2 201 4 102 4…" at bounding box center [702, 432] width 991 height 558
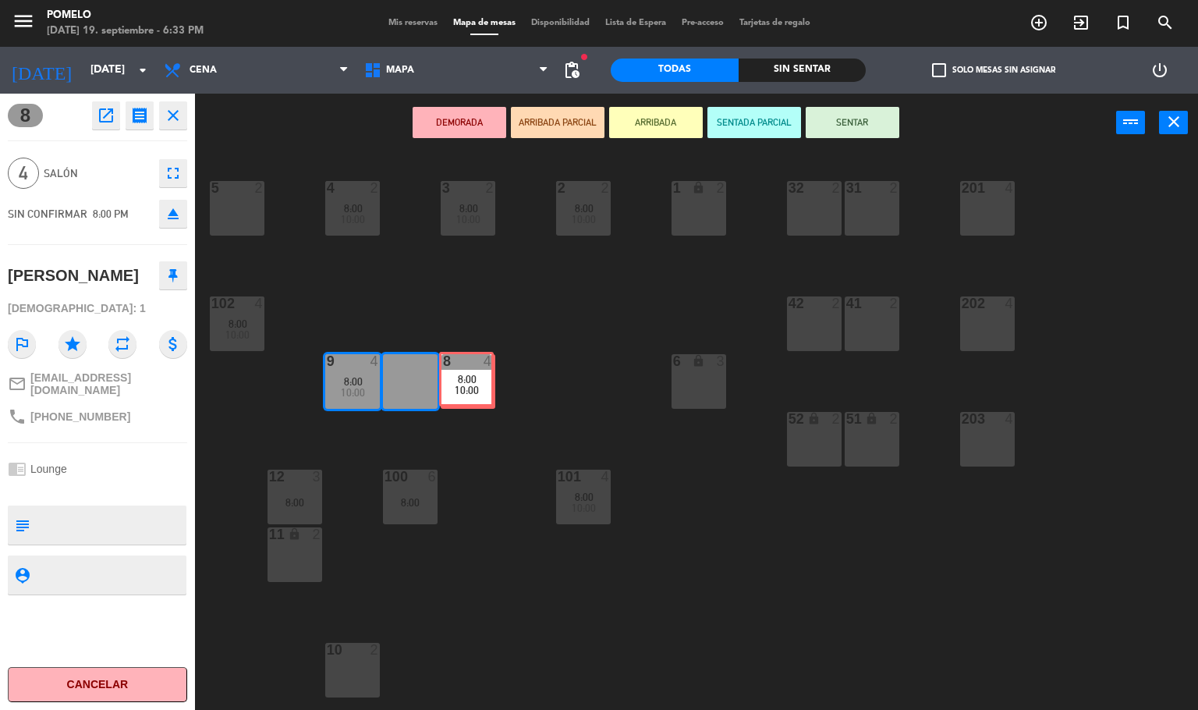
drag, startPoint x: 393, startPoint y: 384, endPoint x: 449, endPoint y: 381, distance: 56.2
click at [449, 381] on div "4 2 8:00 10:00 3 2 8:00 10:00 2 2 8:00 10:00 1 lock 2 5 2 32 2 31 2 201 4 102 4…" at bounding box center [702, 432] width 991 height 558
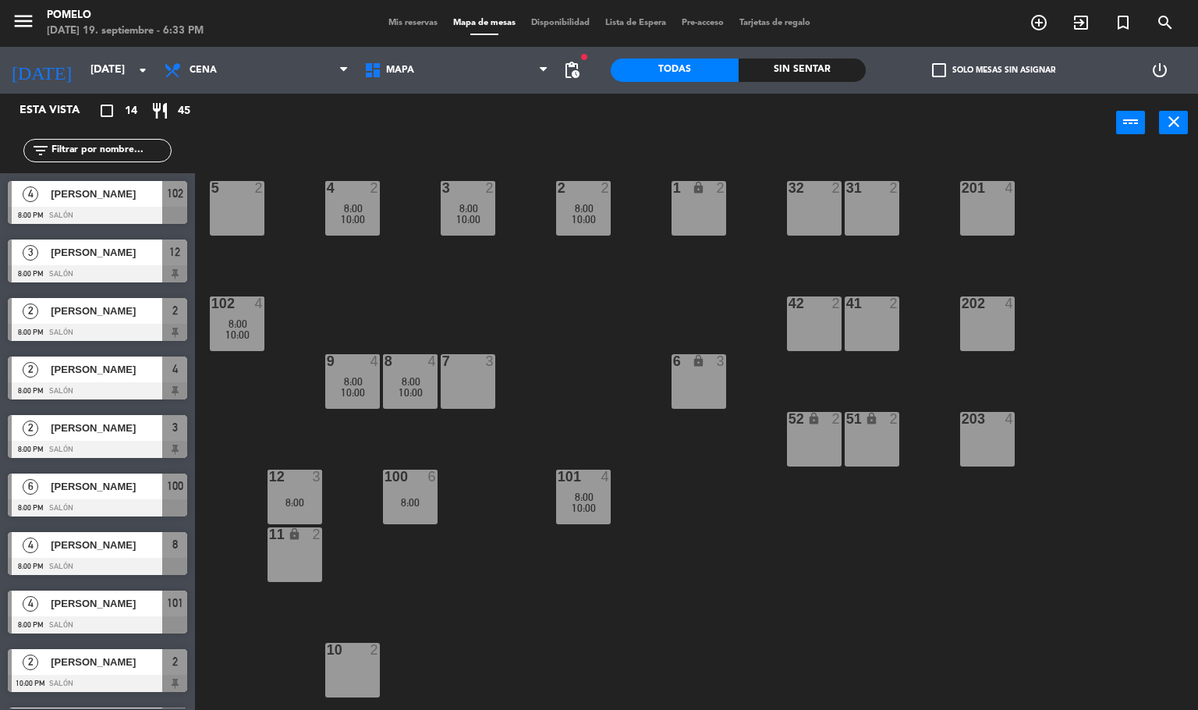
click at [421, 396] on span "10:00" at bounding box center [411, 392] width 24 height 12
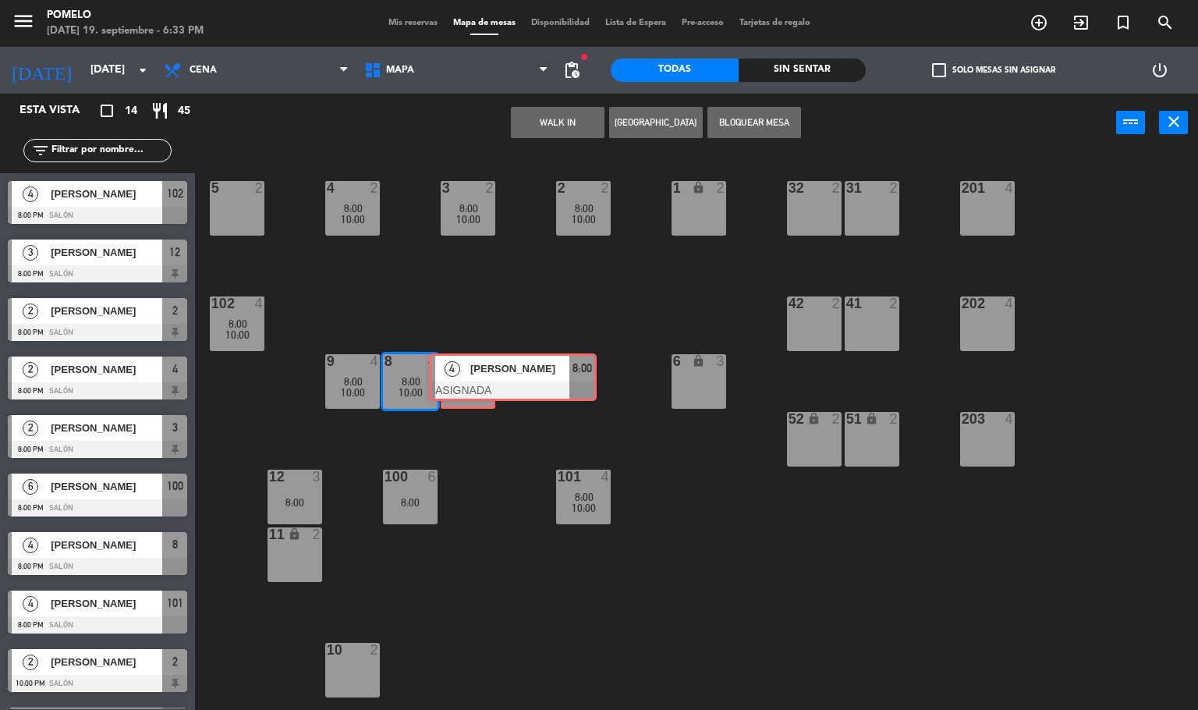
drag, startPoint x: 427, startPoint y: 440, endPoint x: 469, endPoint y: 375, distance: 77.2
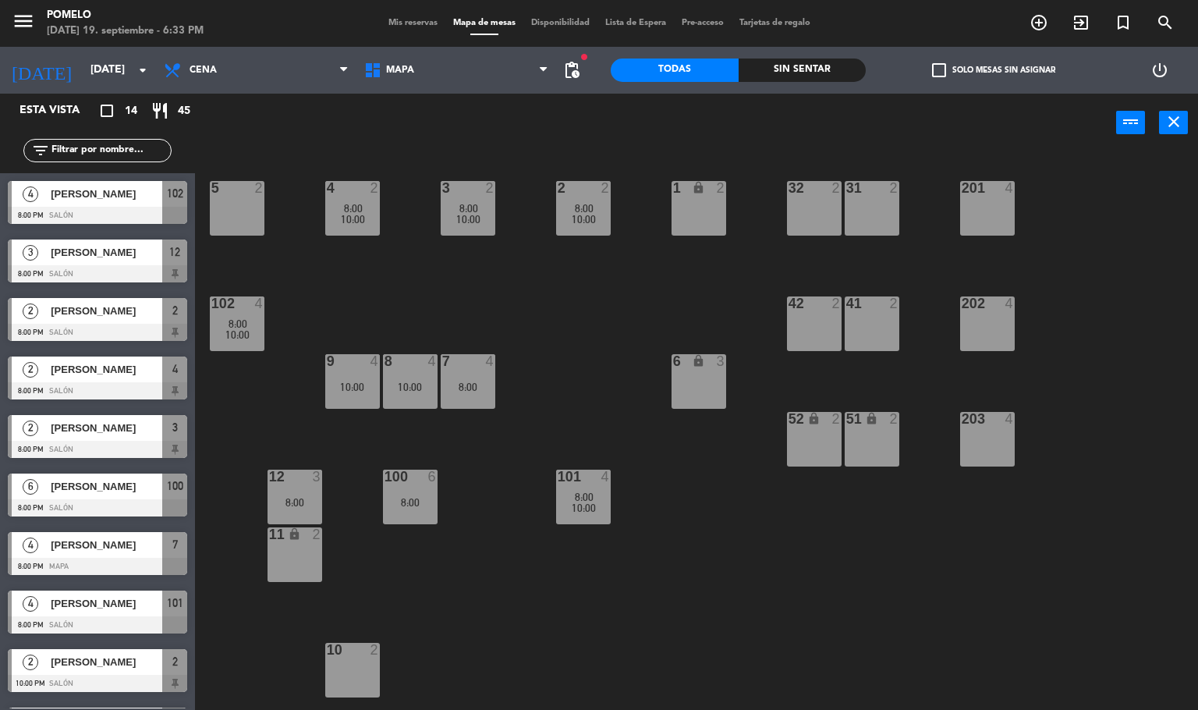
click at [400, 395] on div "8 4 10:00" at bounding box center [410, 381] width 55 height 55
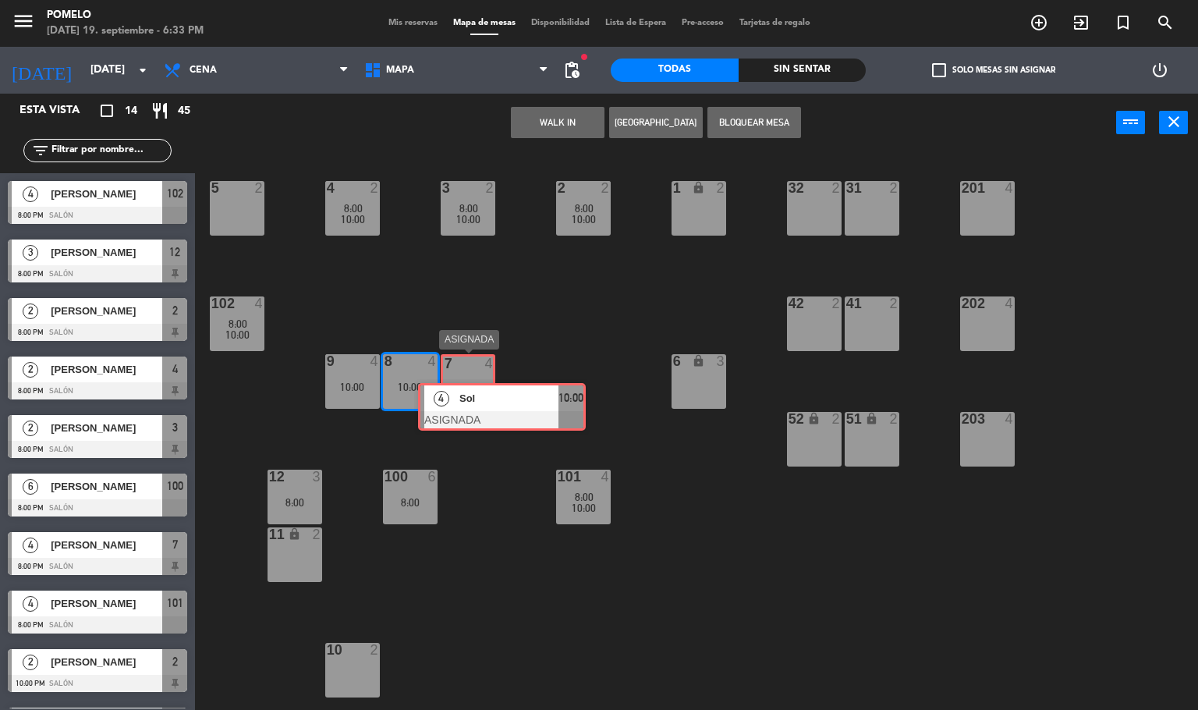
drag, startPoint x: 426, startPoint y: 434, endPoint x: 457, endPoint y: 399, distance: 47.0
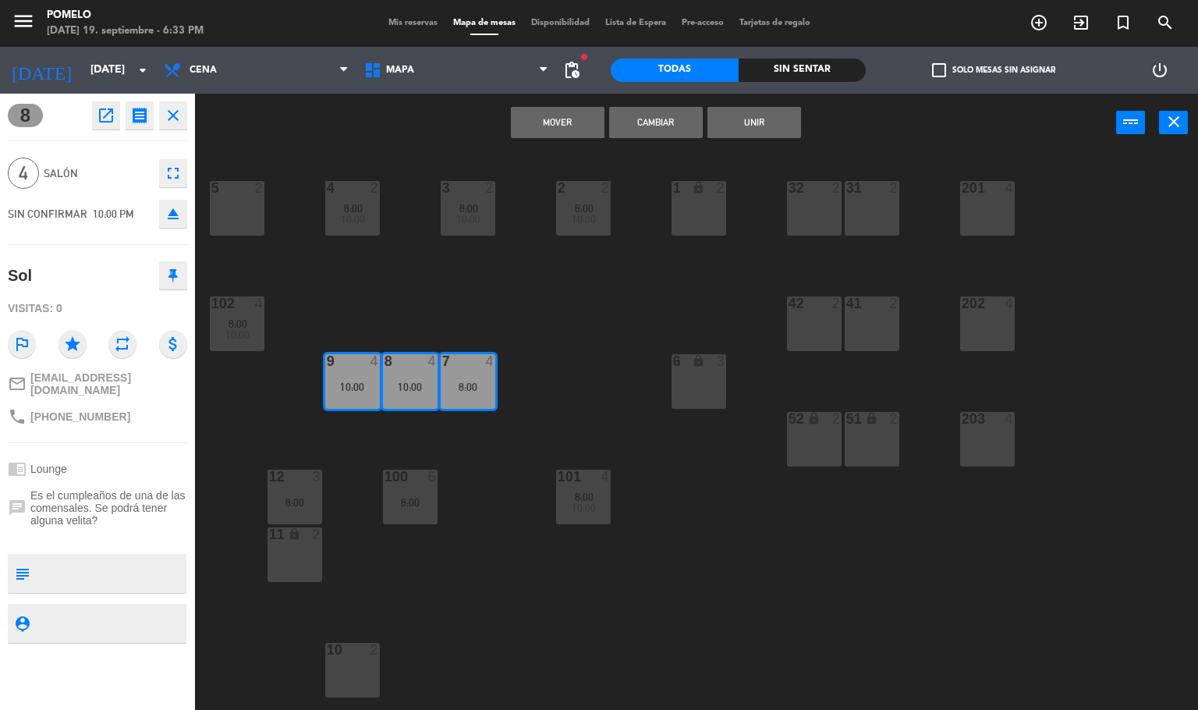
click at [754, 129] on button "Unir" at bounding box center [754, 122] width 94 height 31
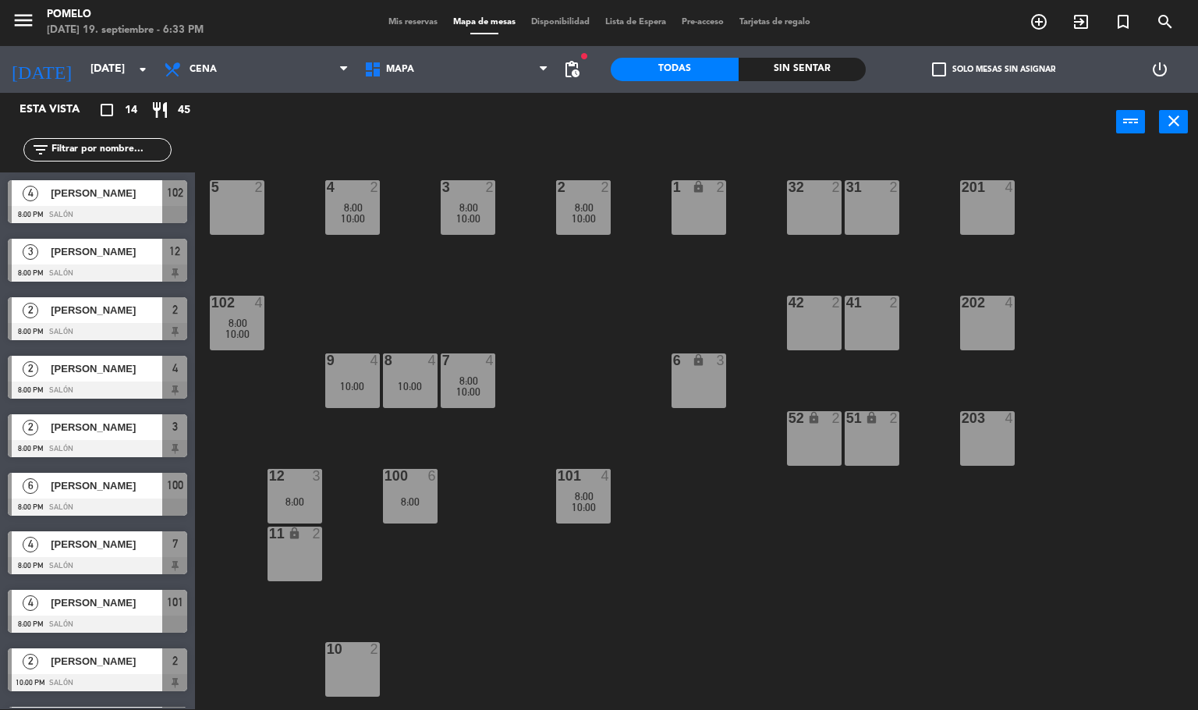
scroll to position [235, 0]
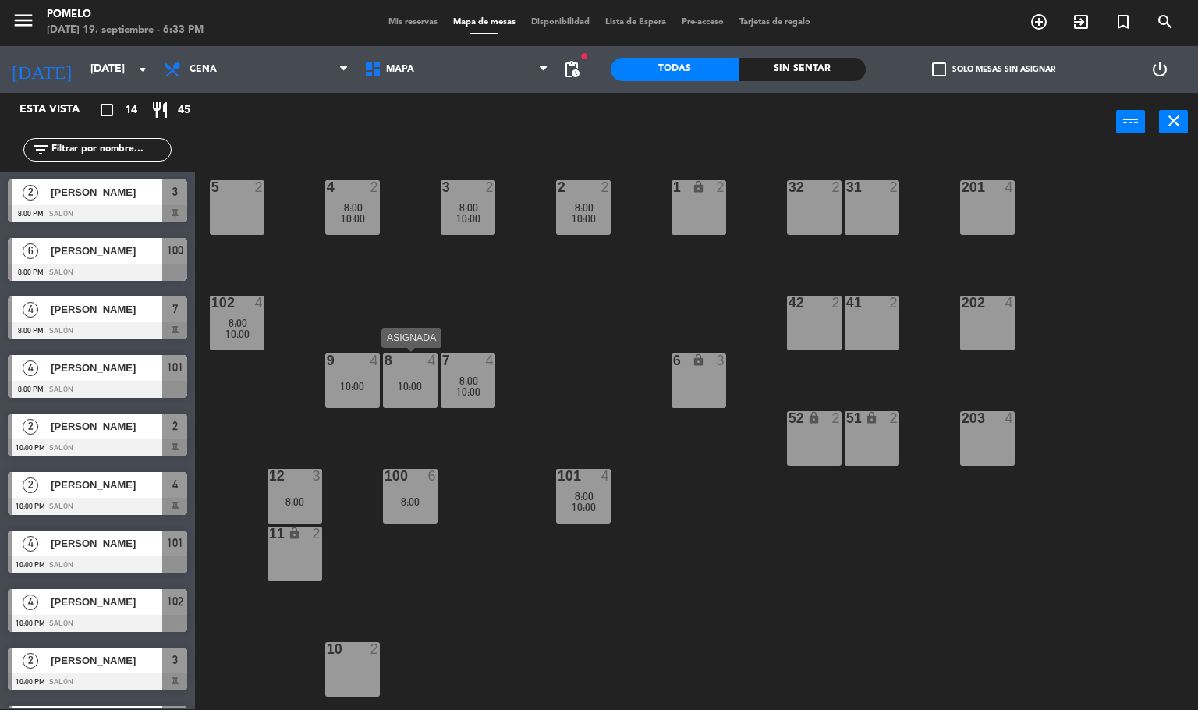
click at [412, 370] on div "8 4 10:00" at bounding box center [410, 380] width 55 height 55
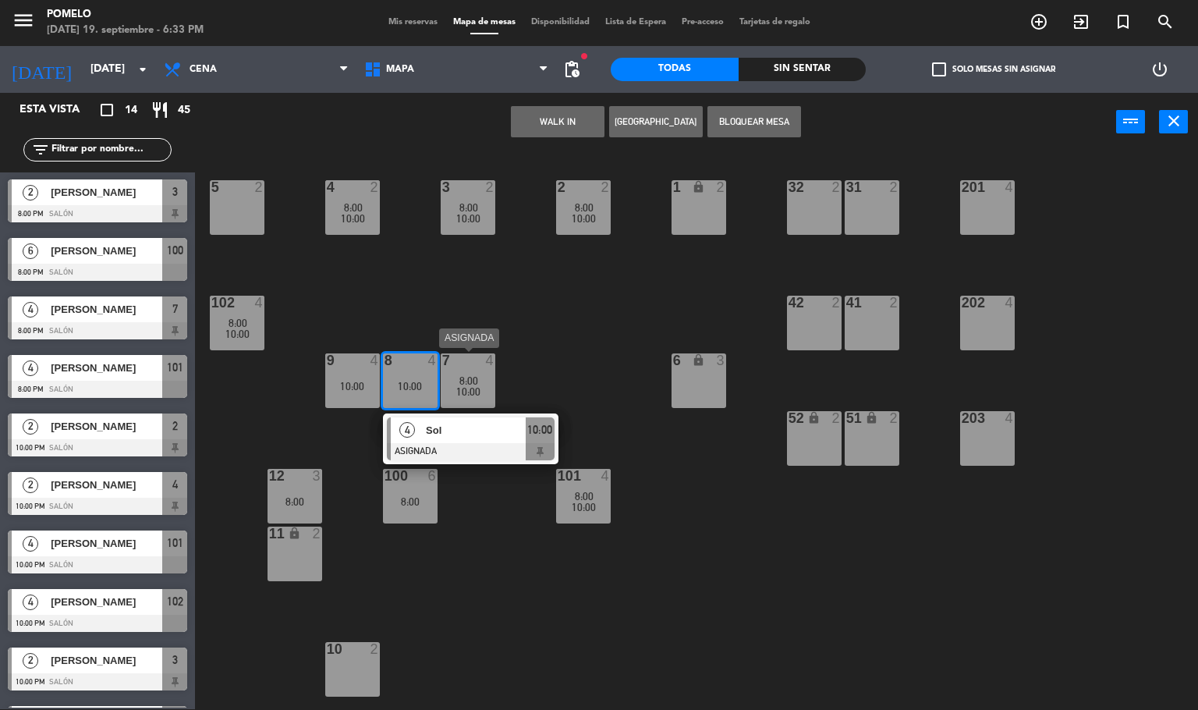
click at [485, 392] on div "10:00" at bounding box center [468, 391] width 55 height 11
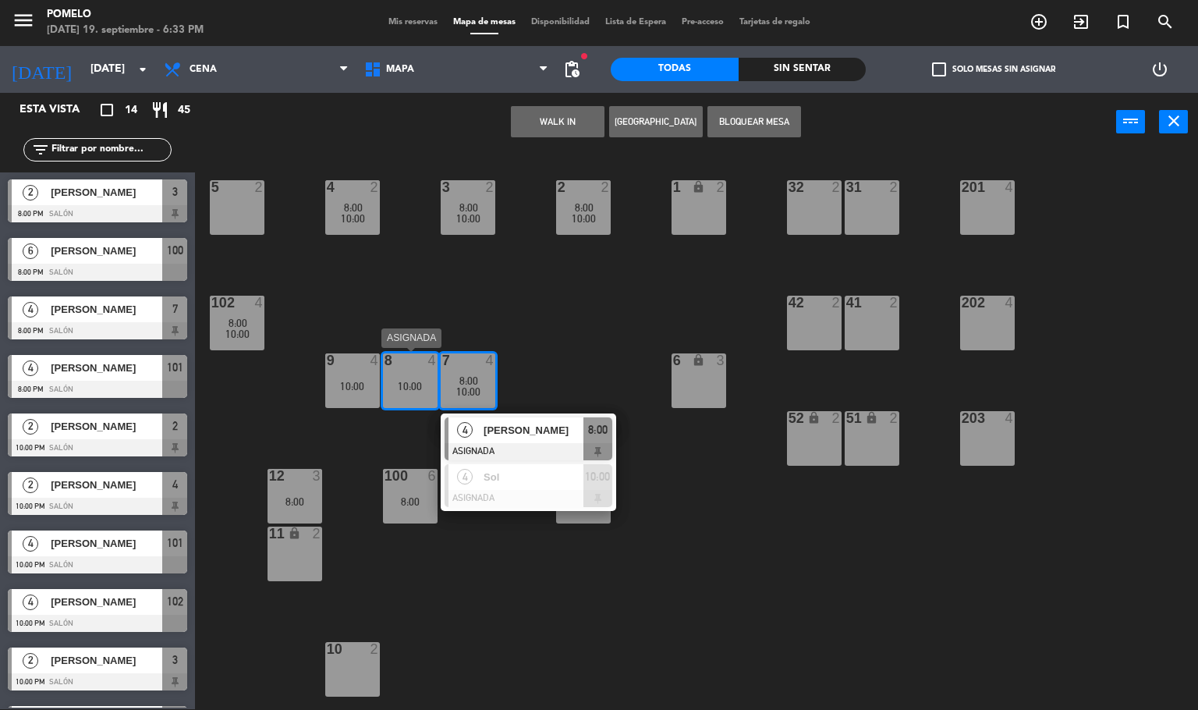
click at [409, 372] on div "8 4 10:00" at bounding box center [410, 380] width 55 height 55
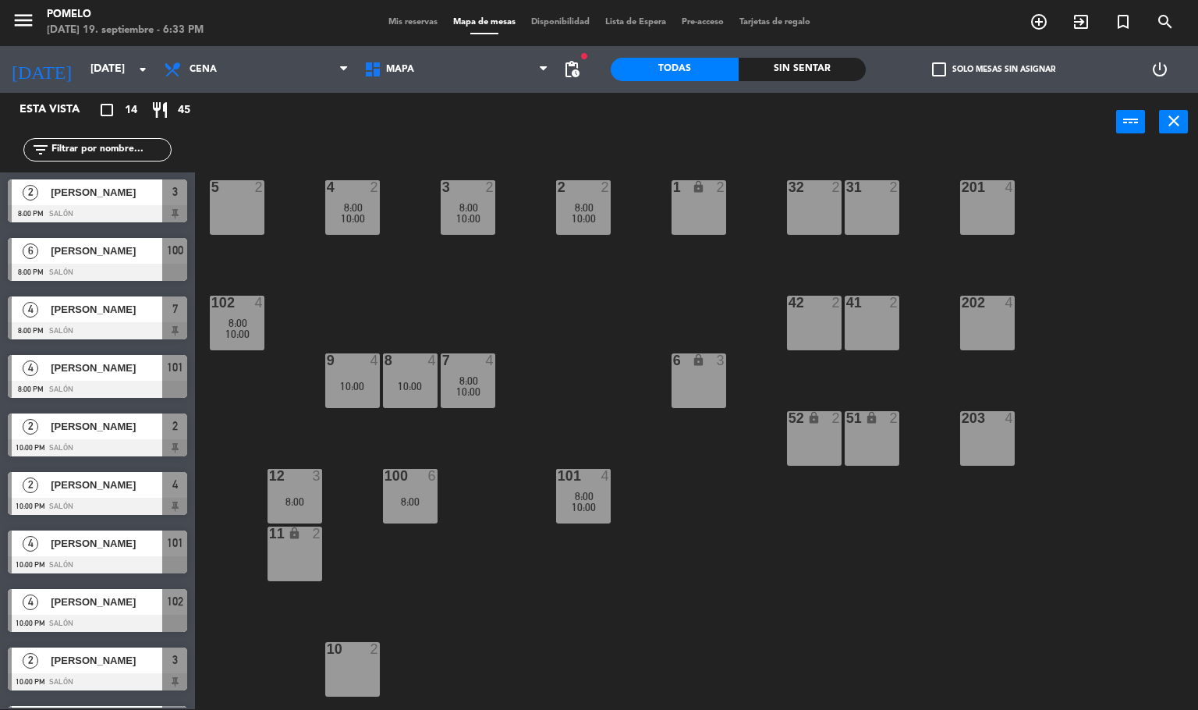
click at [409, 372] on div "8 4 10:00" at bounding box center [410, 380] width 55 height 55
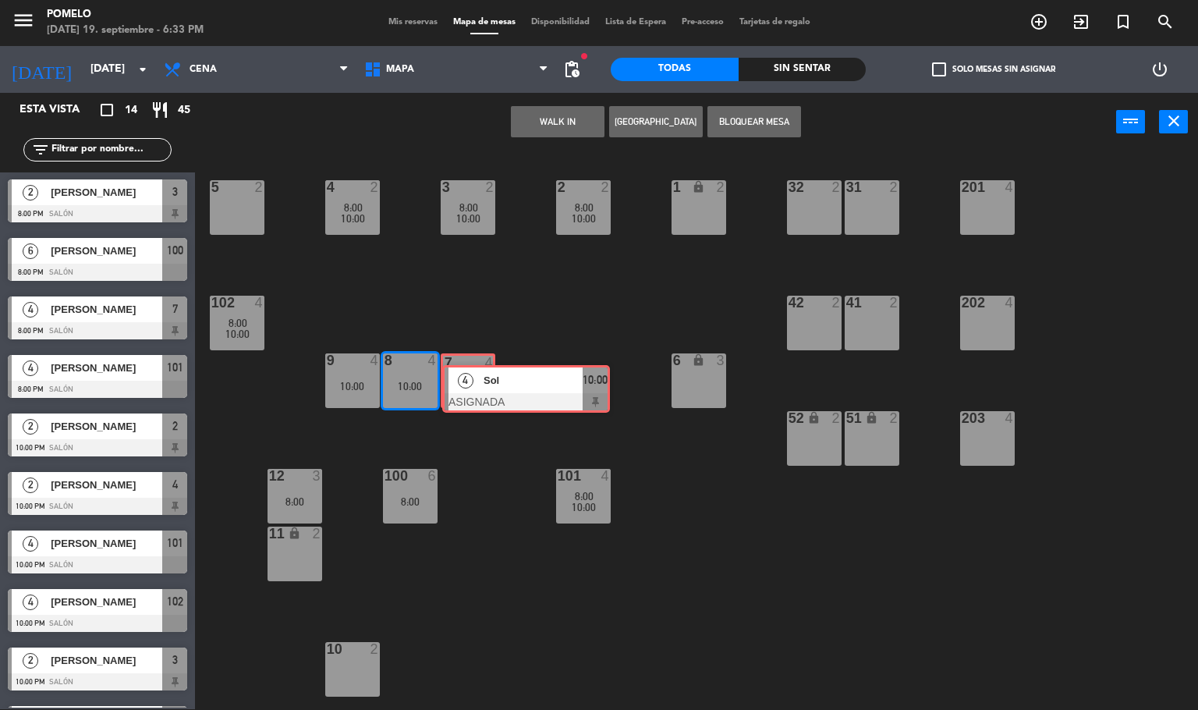
drag, startPoint x: 410, startPoint y: 434, endPoint x: 466, endPoint y: 382, distance: 75.6
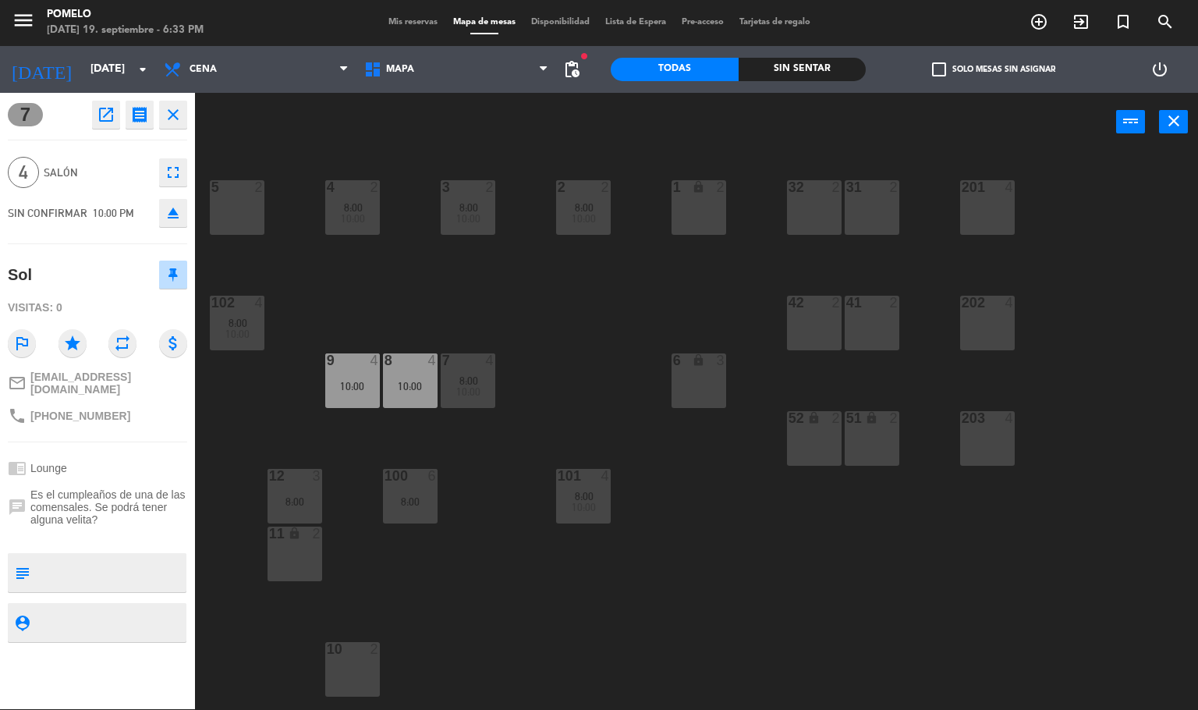
click at [601, 338] on div "4 2 8:00 10:00 3 2 8:00 10:00 2 2 8:00 10:00 1 lock 2 5 2 32 2 31 2 201 4 102 4…" at bounding box center [702, 431] width 991 height 558
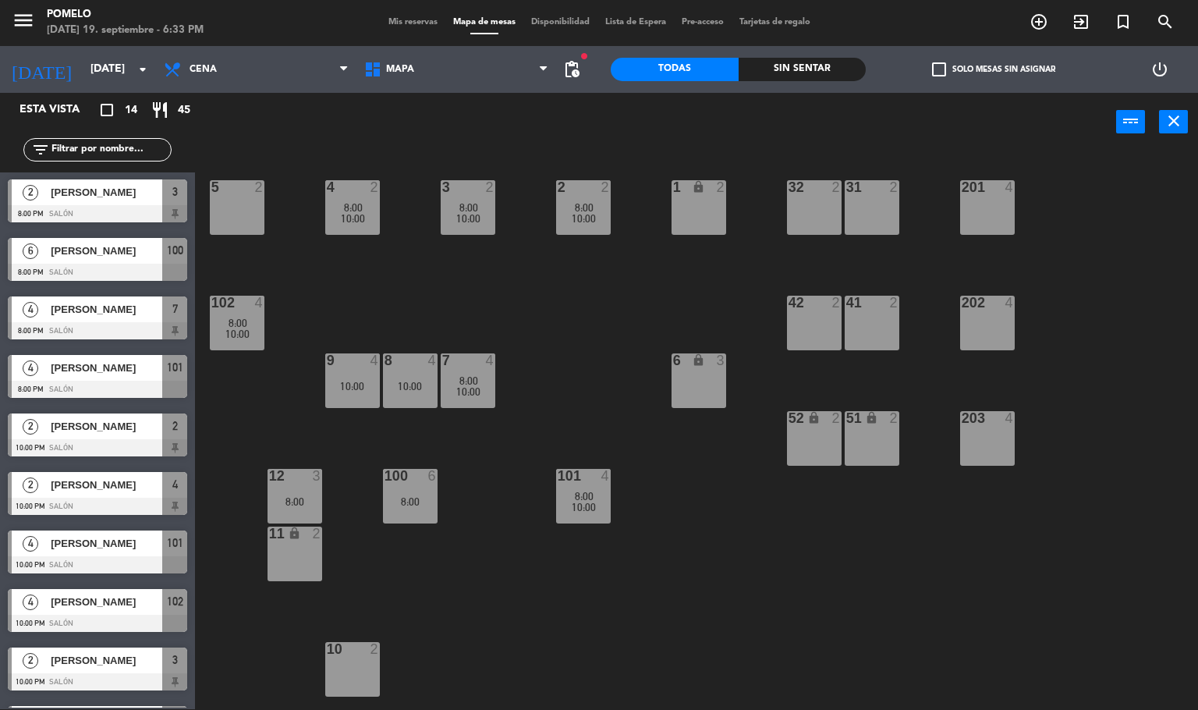
click at [344, 372] on div "9 4 10:00" at bounding box center [352, 380] width 55 height 55
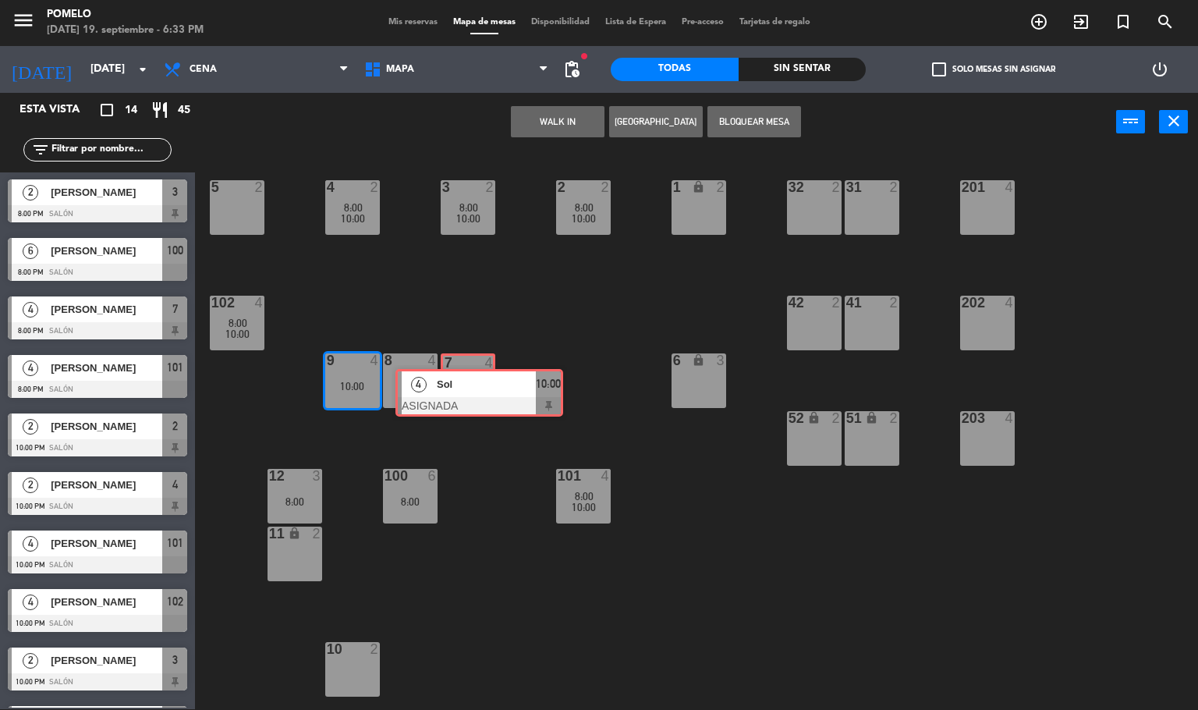
drag, startPoint x: 393, startPoint y: 438, endPoint x: 459, endPoint y: 391, distance: 81.6
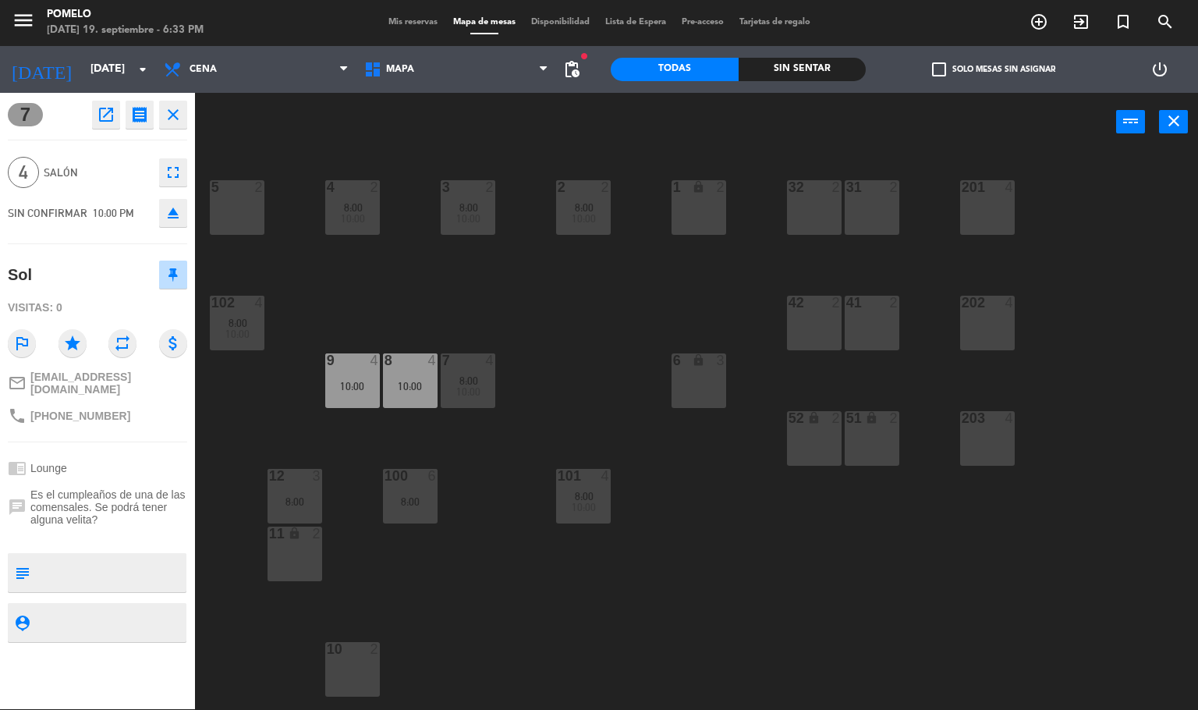
click at [468, 519] on div "4 2 8:00 10:00 3 2 8:00 10:00 2 2 8:00 10:00 1 lock 2 5 2 32 2 31 2 201 4 102 4…" at bounding box center [702, 431] width 991 height 558
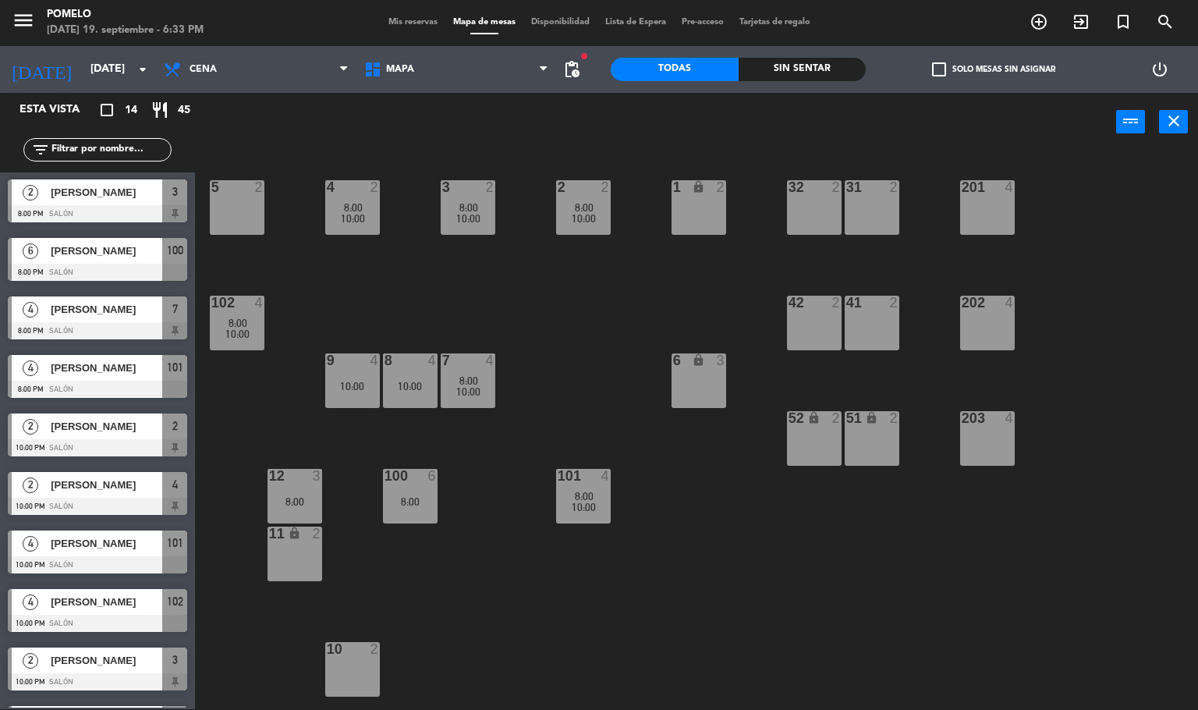
click at [415, 398] on div "8 4 10:00" at bounding box center [410, 380] width 55 height 55
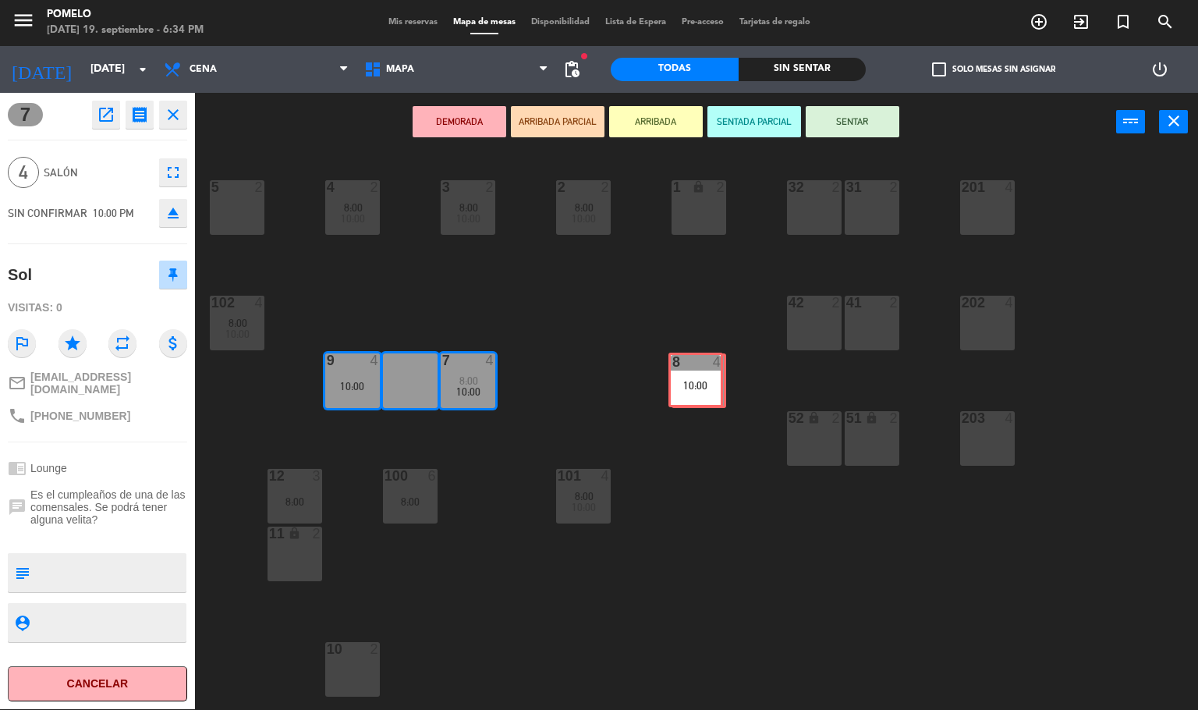
drag, startPoint x: 409, startPoint y: 363, endPoint x: 695, endPoint y: 363, distance: 285.4
click at [695, 363] on div "4 2 8:00 10:00 3 2 8:00 10:00 2 2 8:00 10:00 1 lock 2 5 2 32 2 31 2 201 4 102 4…" at bounding box center [702, 431] width 991 height 558
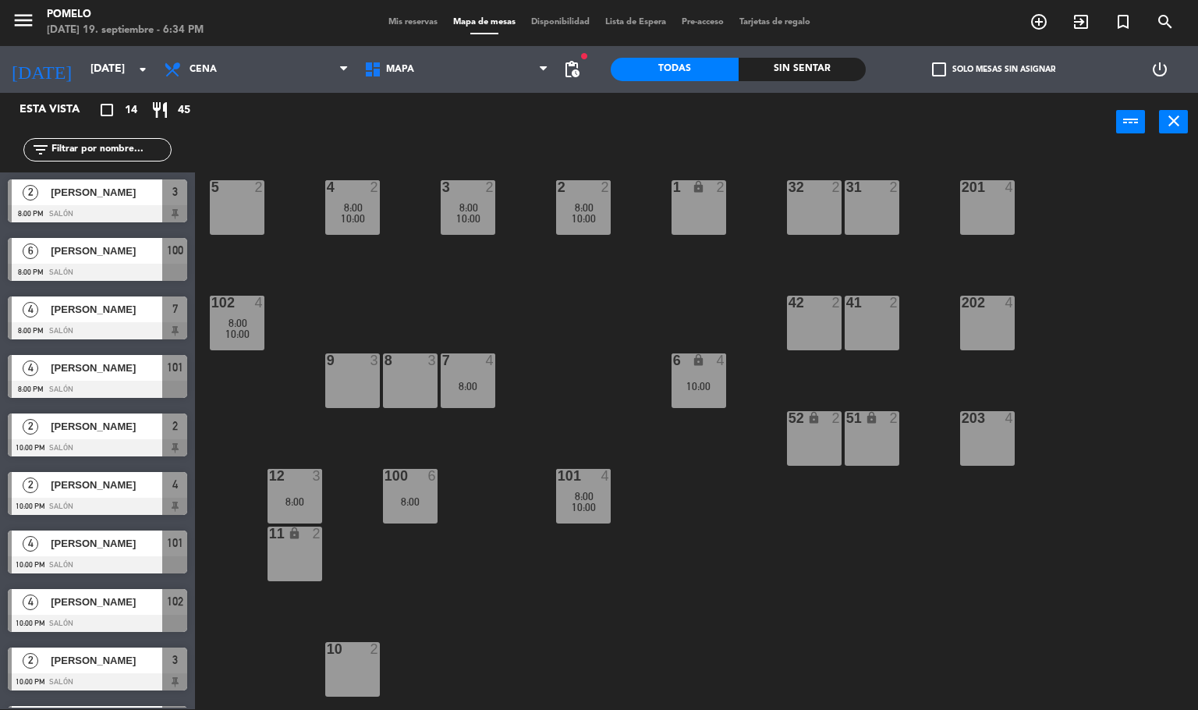
click at [366, 366] on div "3" at bounding box center [379, 360] width 26 height 14
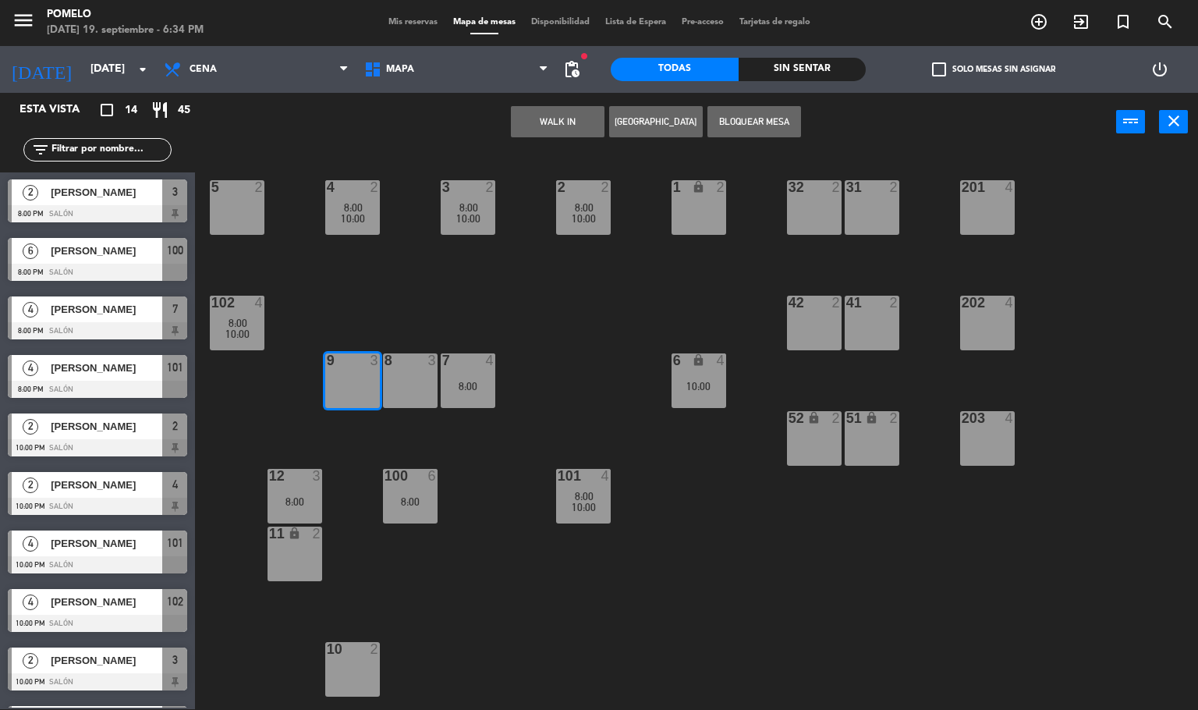
click at [740, 119] on button "Bloquear Mesa" at bounding box center [754, 121] width 94 height 31
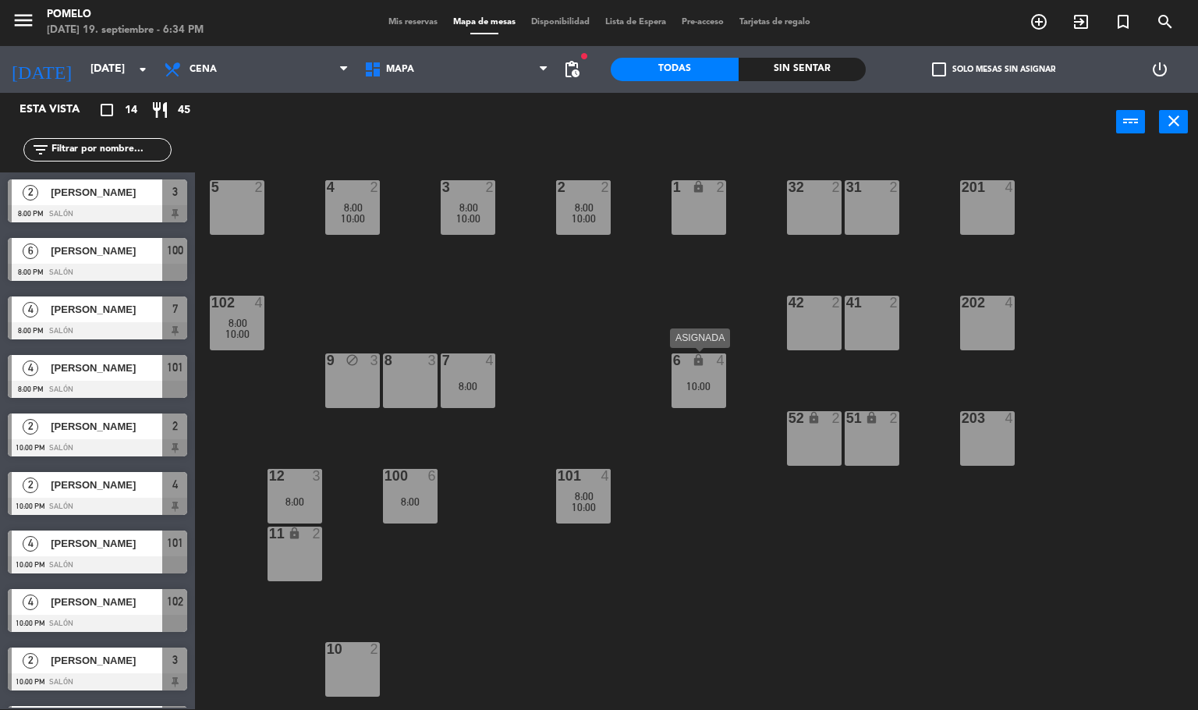
click at [693, 384] on div "10:00" at bounding box center [698, 386] width 55 height 11
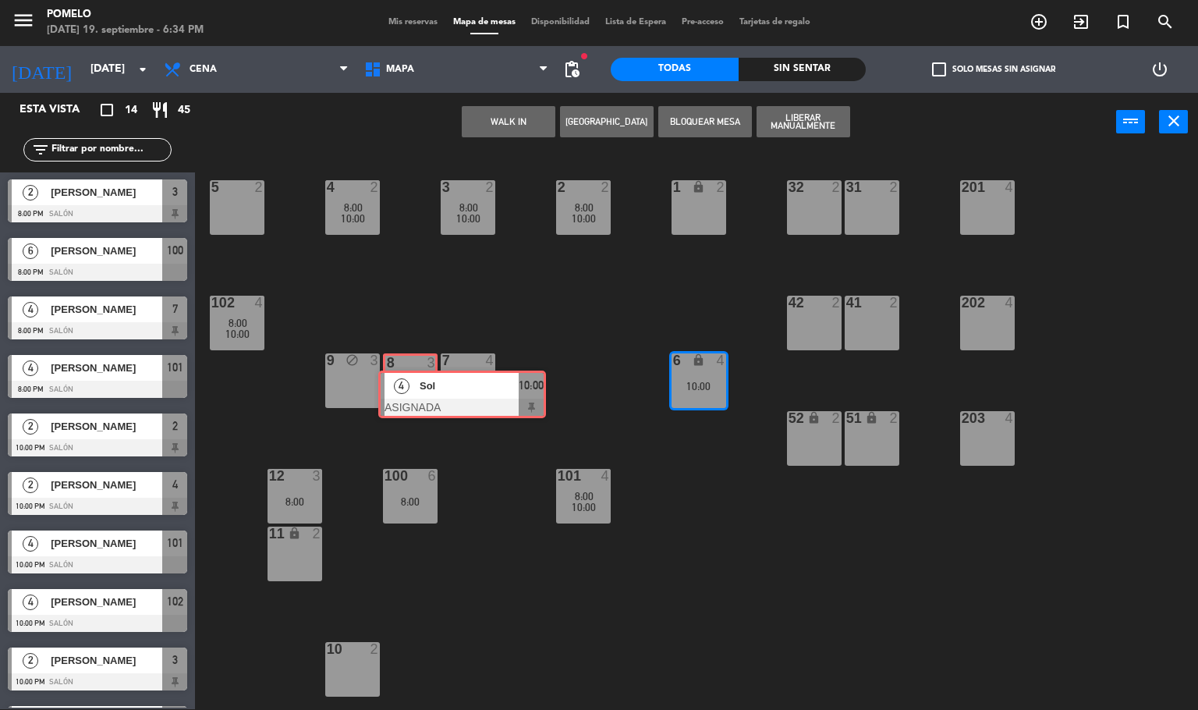
drag, startPoint x: 710, startPoint y: 433, endPoint x: 413, endPoint y: 386, distance: 300.8
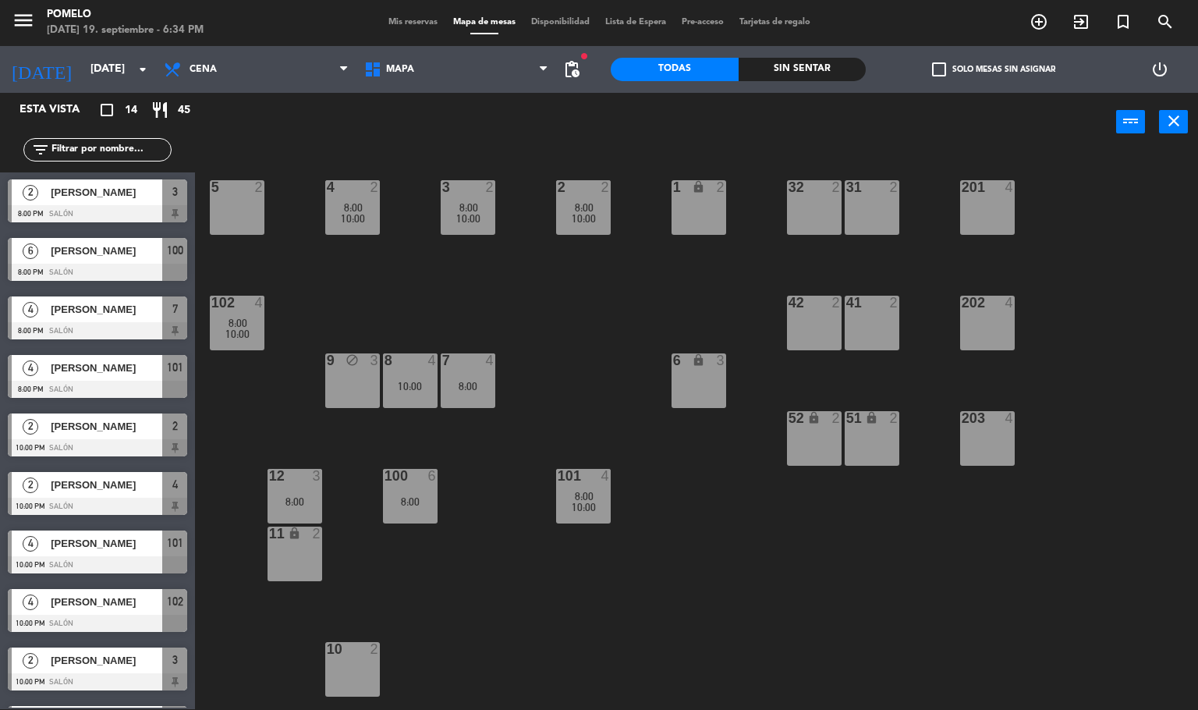
scroll to position [283, 0]
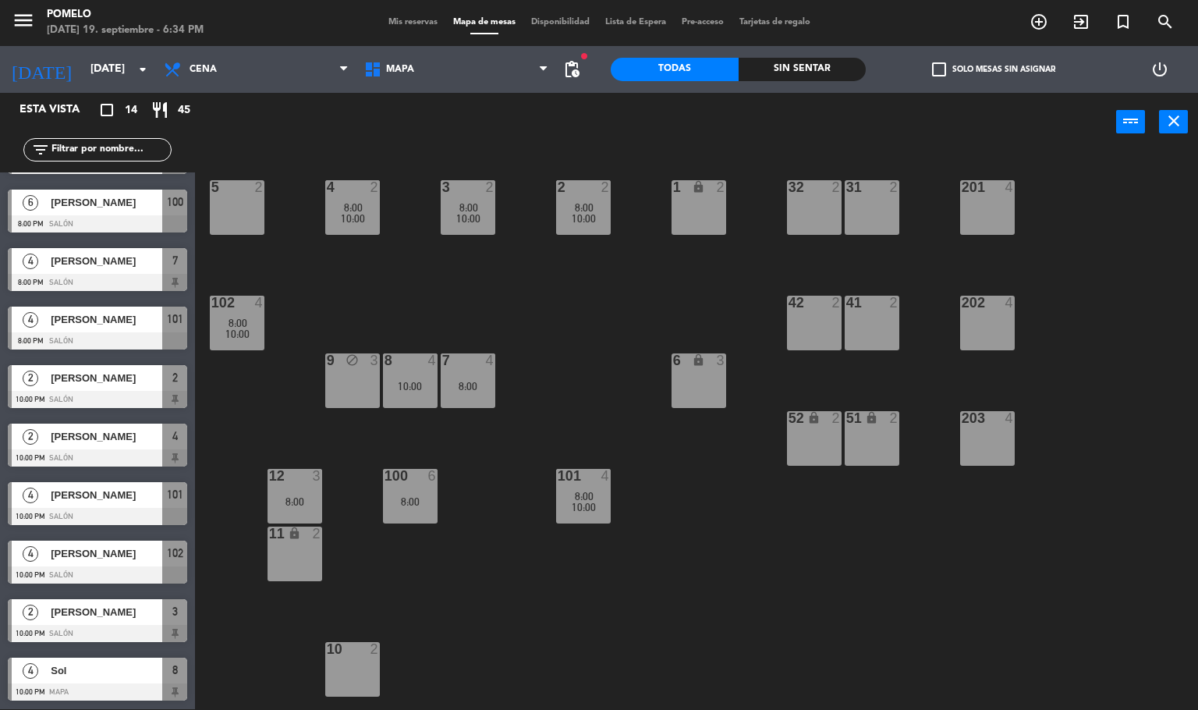
click at [462, 368] on div "7 4 8:00" at bounding box center [468, 380] width 55 height 55
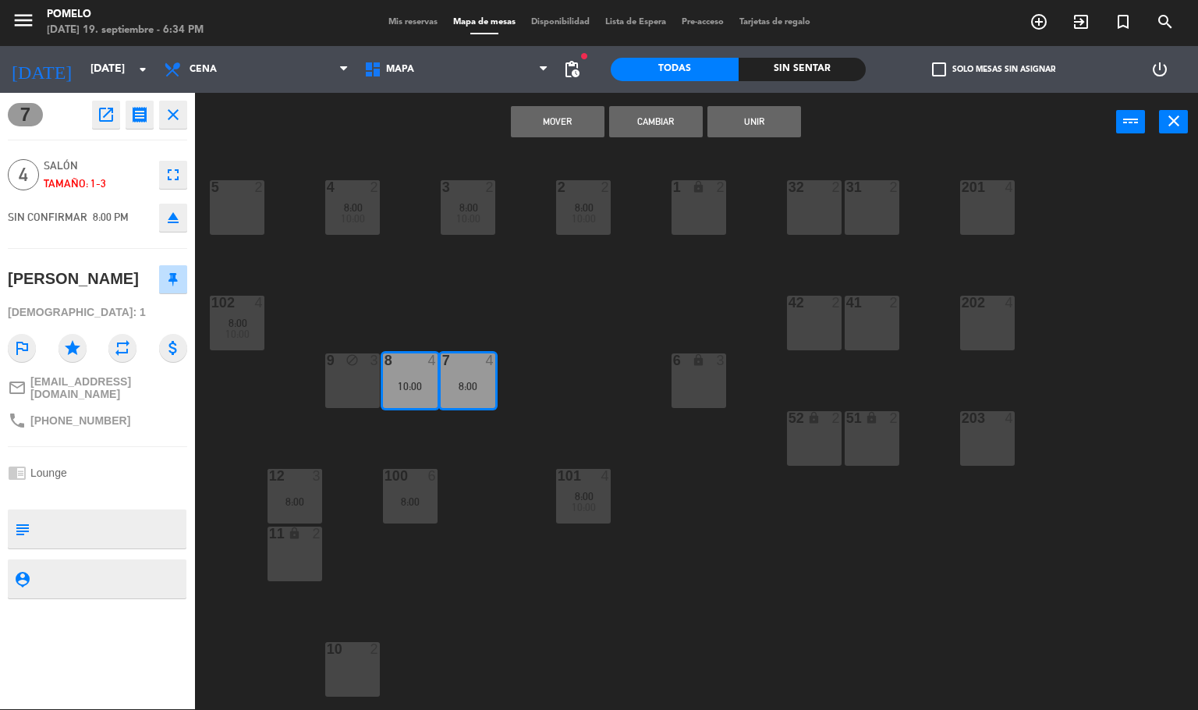
click at [760, 120] on button "Unir" at bounding box center [754, 121] width 94 height 31
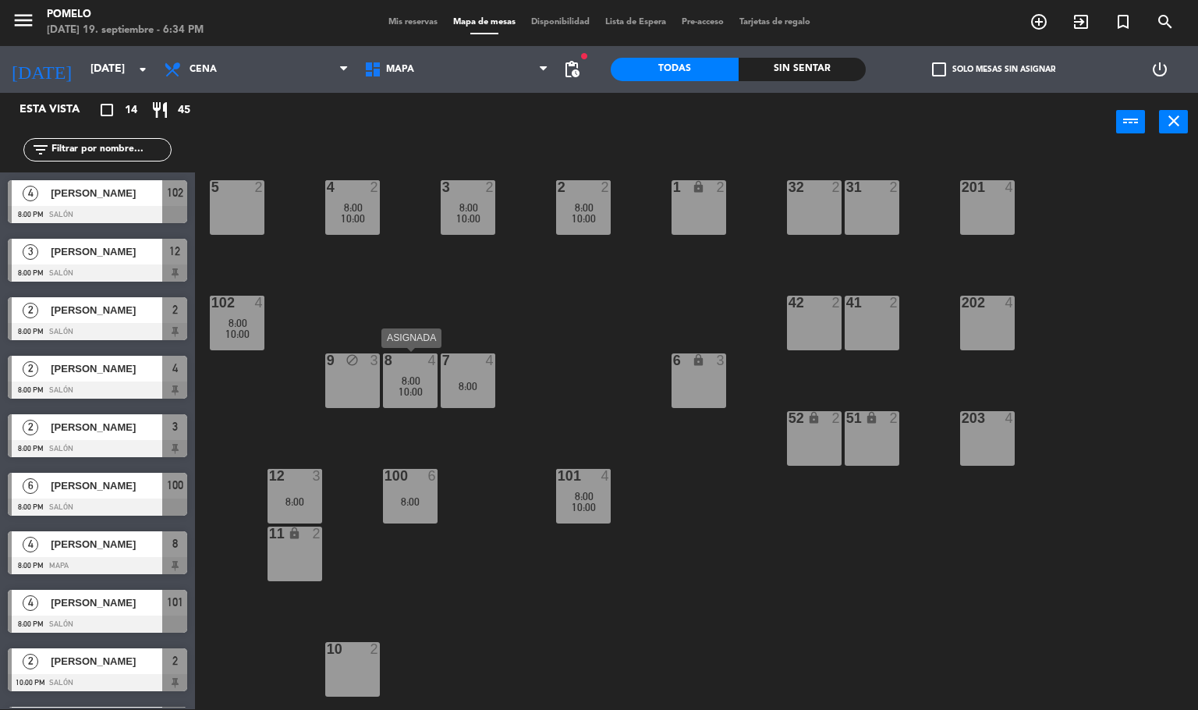
click at [413, 370] on div "8 4 8:00 10:00" at bounding box center [410, 380] width 55 height 55
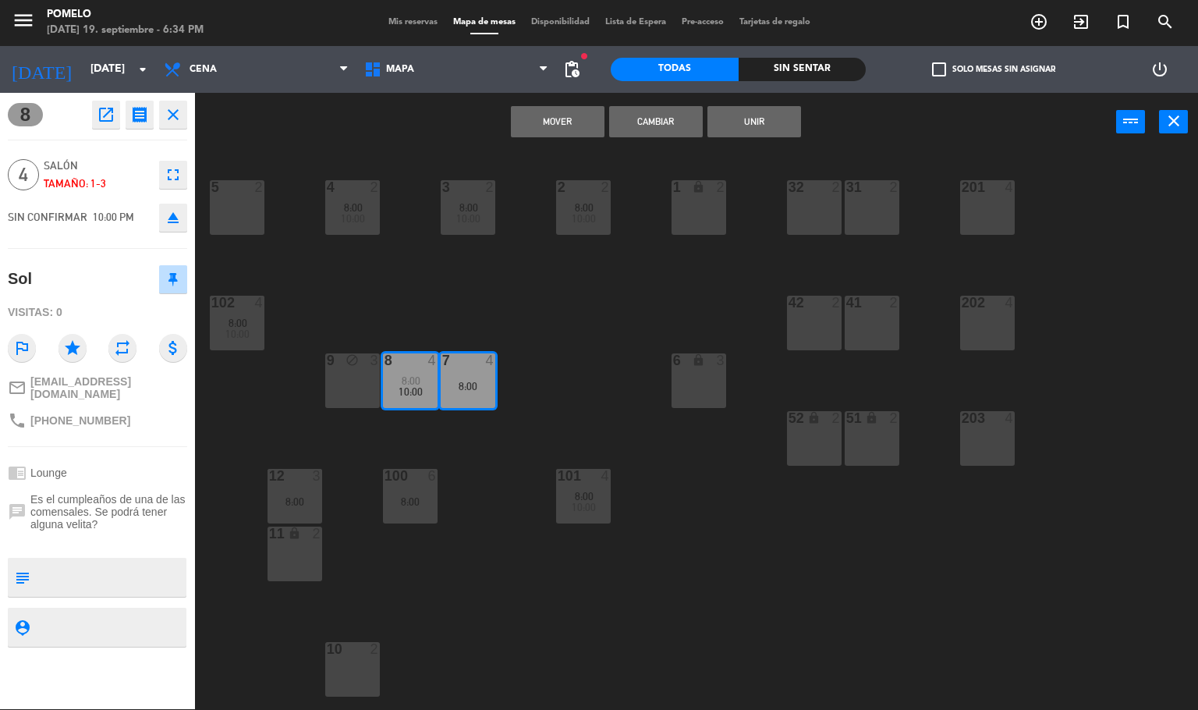
click at [759, 115] on button "Unir" at bounding box center [754, 121] width 94 height 31
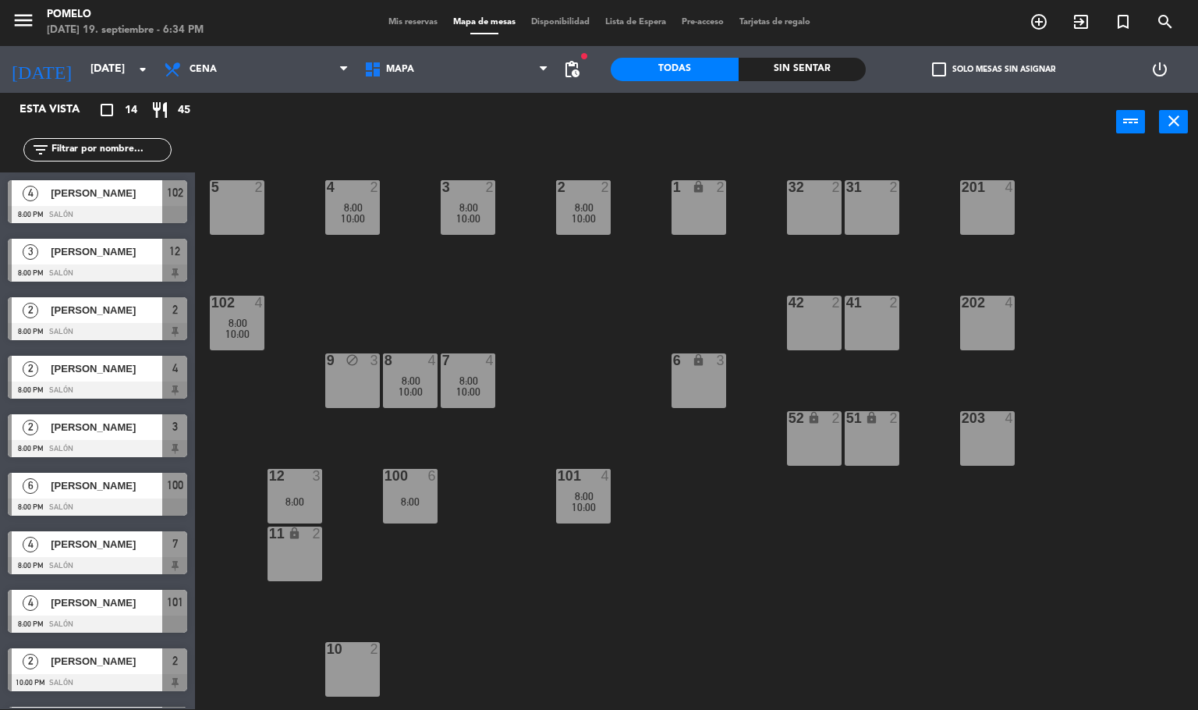
scroll to position [235, 0]
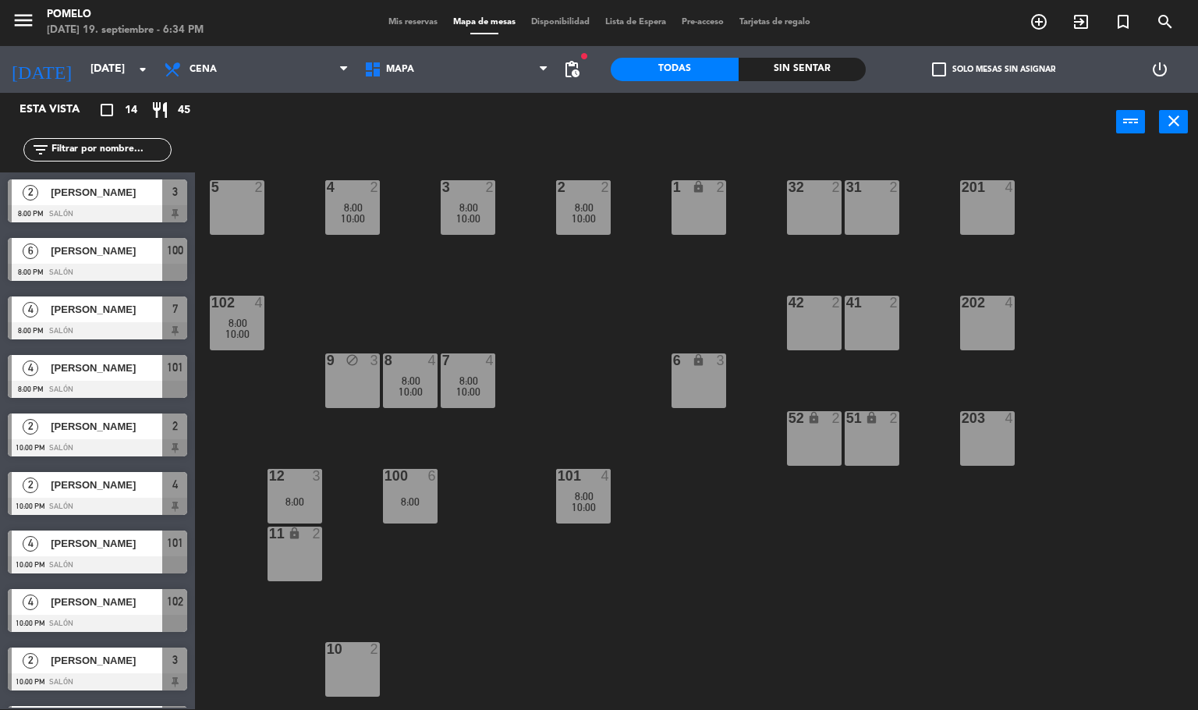
click at [594, 324] on div "4 2 8:00 10:00 3 2 8:00 10:00 2 2 8:00 10:00 1 lock 2 5 2 32 2 31 2 201 4 102 4…" at bounding box center [702, 431] width 991 height 558
click at [340, 394] on div "9 block 3" at bounding box center [352, 380] width 55 height 55
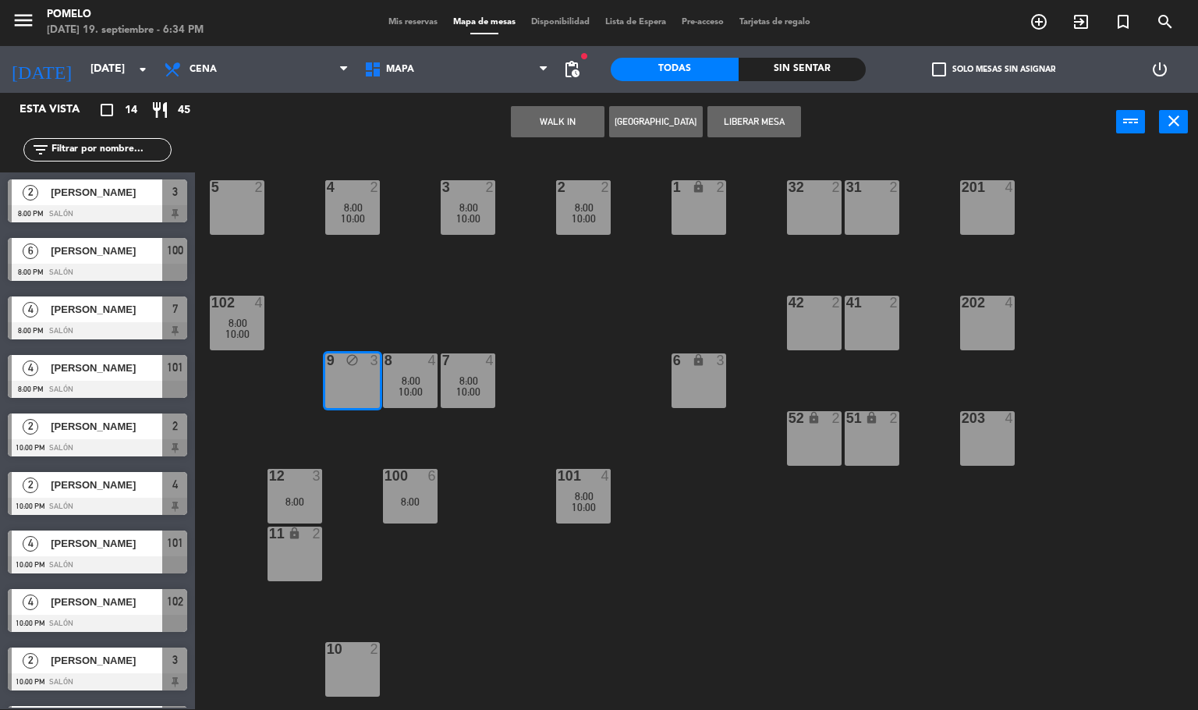
click at [767, 113] on button "Liberar Mesa" at bounding box center [754, 121] width 94 height 31
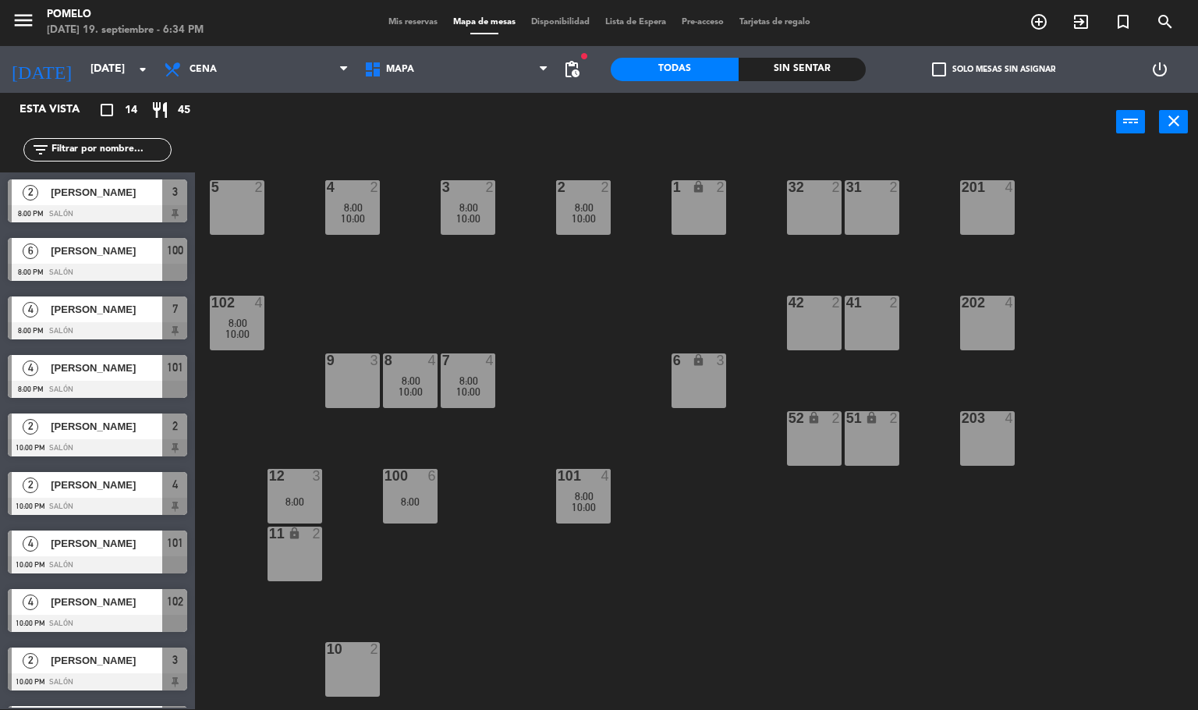
click at [551, 354] on div "4 2 8:00 10:00 3 2 8:00 10:00 2 2 8:00 10:00 1 lock 2 5 2 32 2 31 2 201 4 102 4…" at bounding box center [702, 431] width 991 height 558
click at [569, 421] on div "4 2 8:00 10:00 3 2 8:00 10:00 2 2 8:00 10:00 1 lock 2 5 2 32 2 31 2 201 4 102 4…" at bounding box center [702, 431] width 991 height 558
click at [515, 520] on div "4 2 8:00 10:00 3 2 8:00 10:00 2 2 8:00 10:00 1 lock 2 5 2 32 2 31 2 201 4 102 4…" at bounding box center [702, 431] width 991 height 558
click at [402, 19] on span "Mis reservas" at bounding box center [413, 22] width 65 height 9
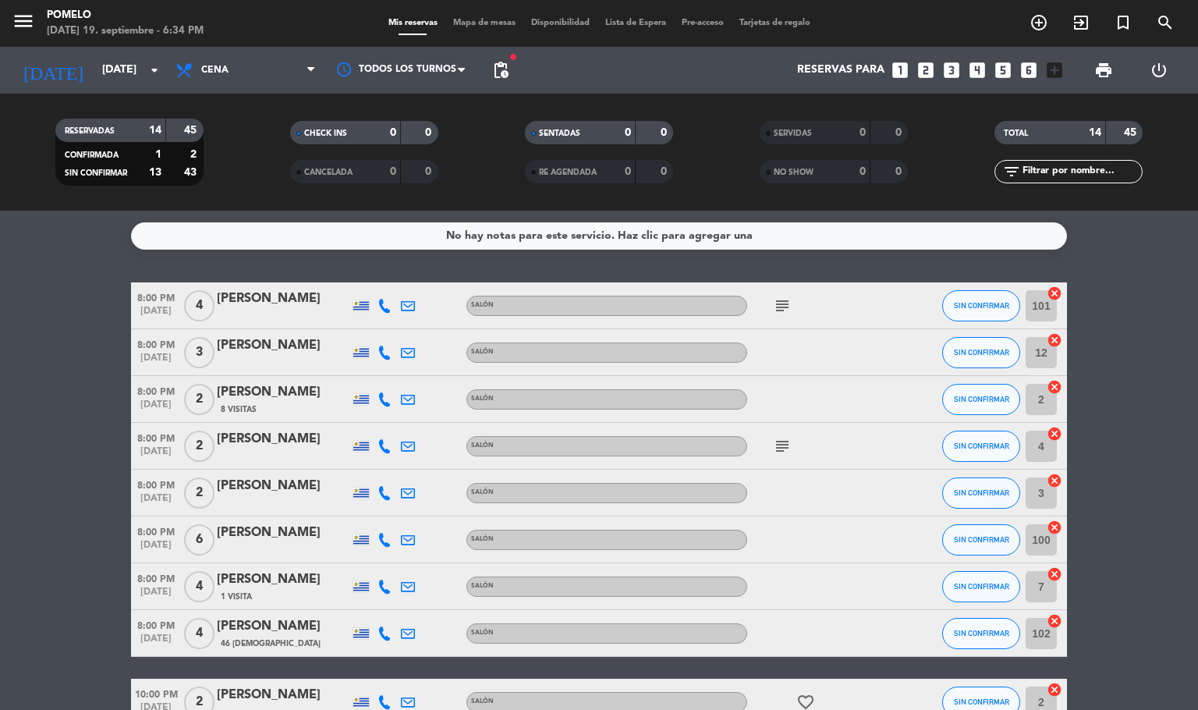
click at [478, 19] on span "Mapa de mesas" at bounding box center [484, 23] width 78 height 9
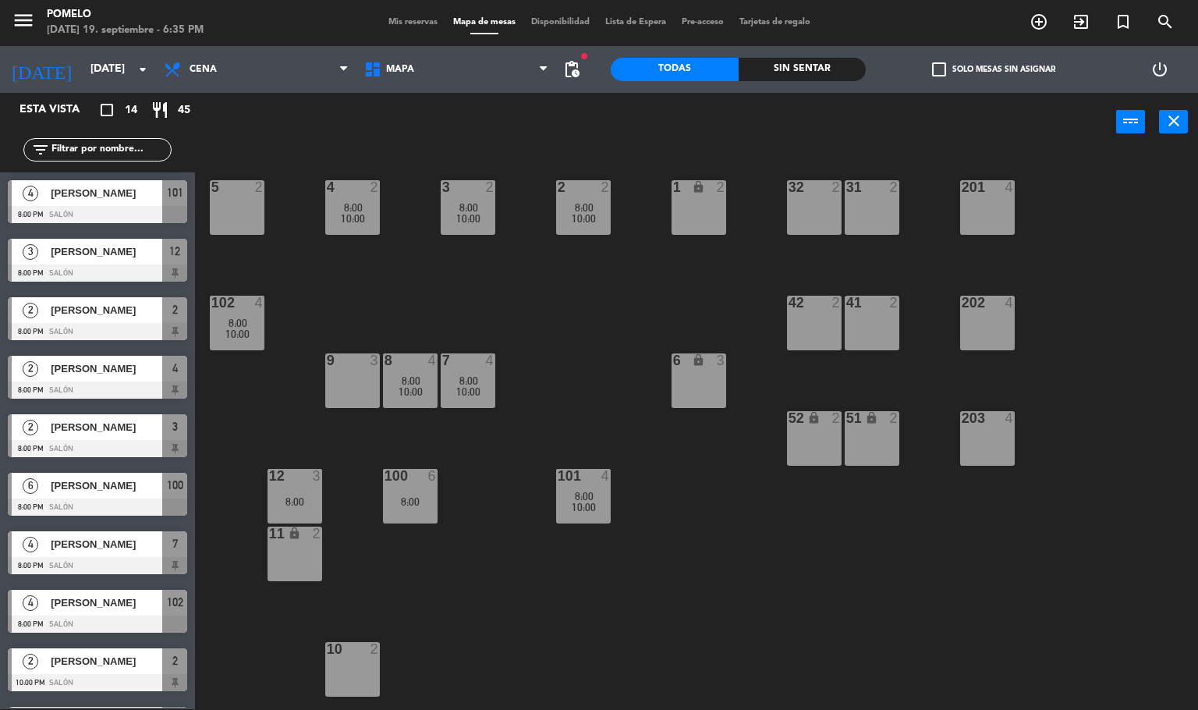
click at [403, 23] on span "Mis reservas" at bounding box center [413, 22] width 65 height 9
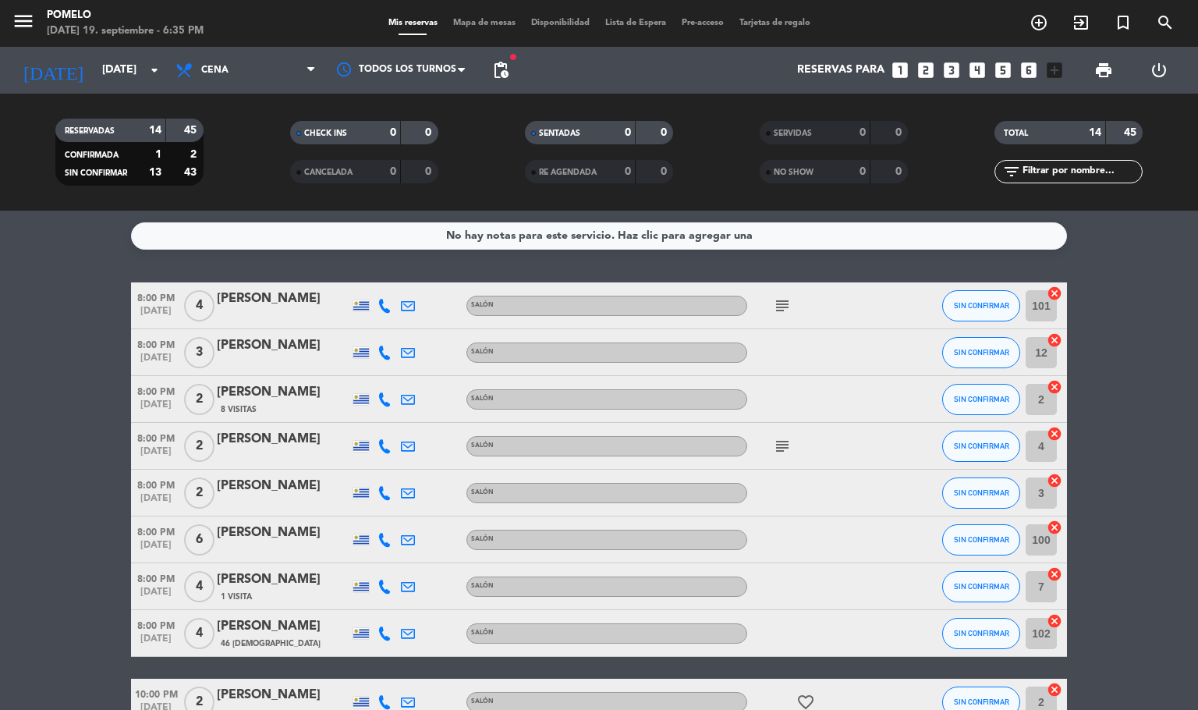
click at [775, 303] on icon "subject" at bounding box center [782, 305] width 19 height 19
click at [785, 440] on icon "subject" at bounding box center [782, 446] width 19 height 19
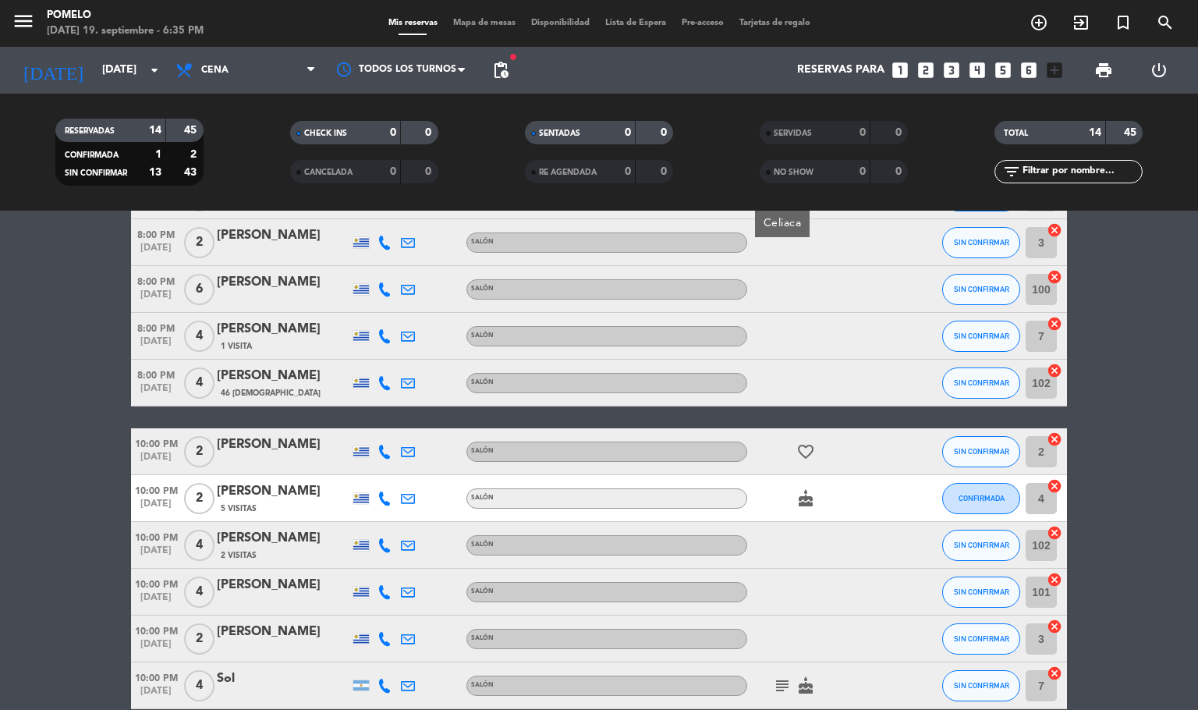
scroll to position [328, 0]
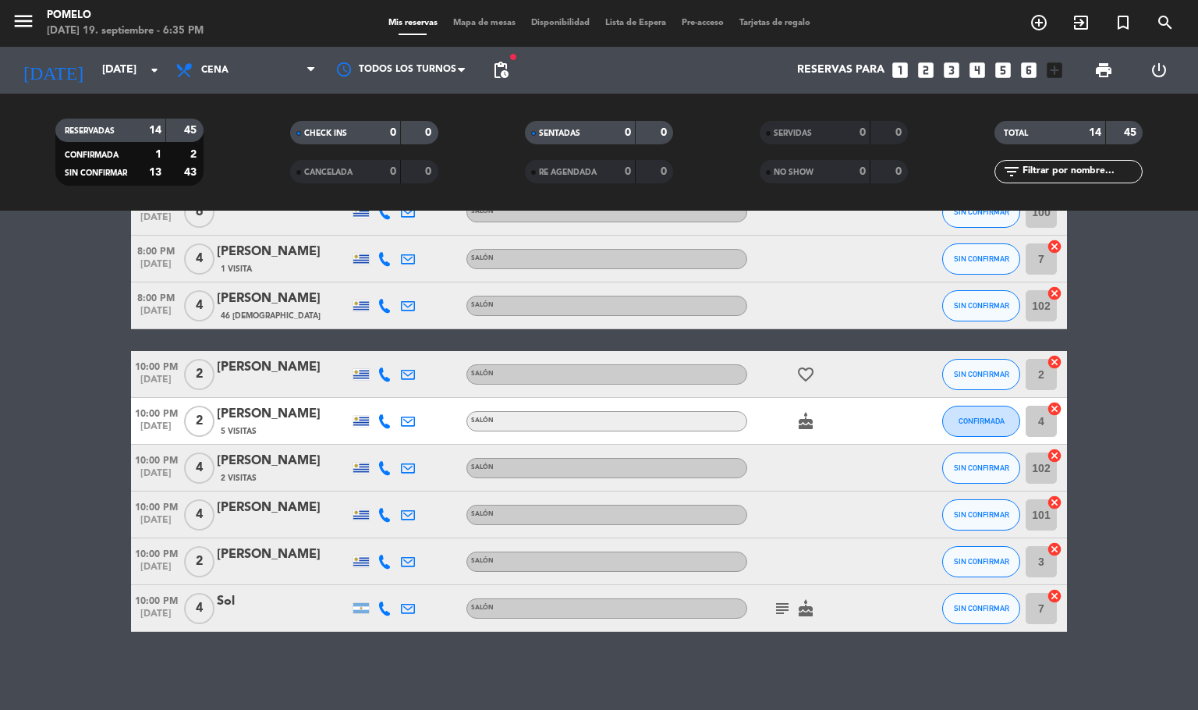
click at [773, 606] on icon "subject" at bounding box center [782, 608] width 19 height 19
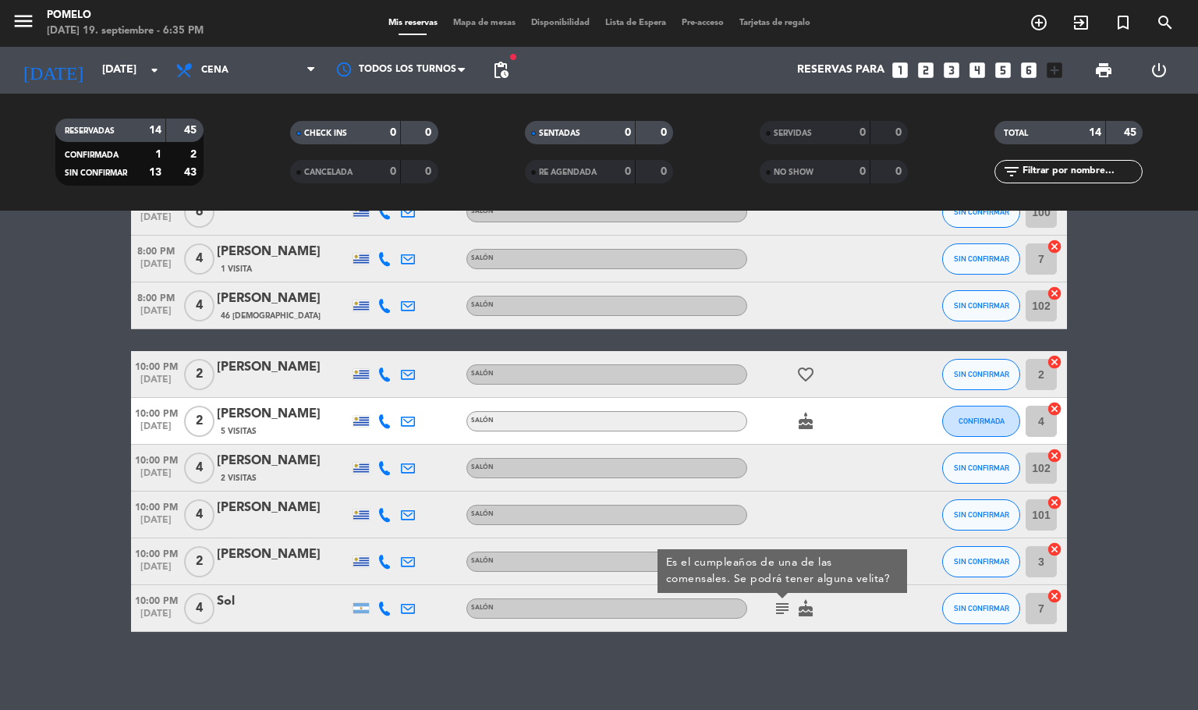
click at [806, 611] on icon "cake" at bounding box center [805, 608] width 19 height 19
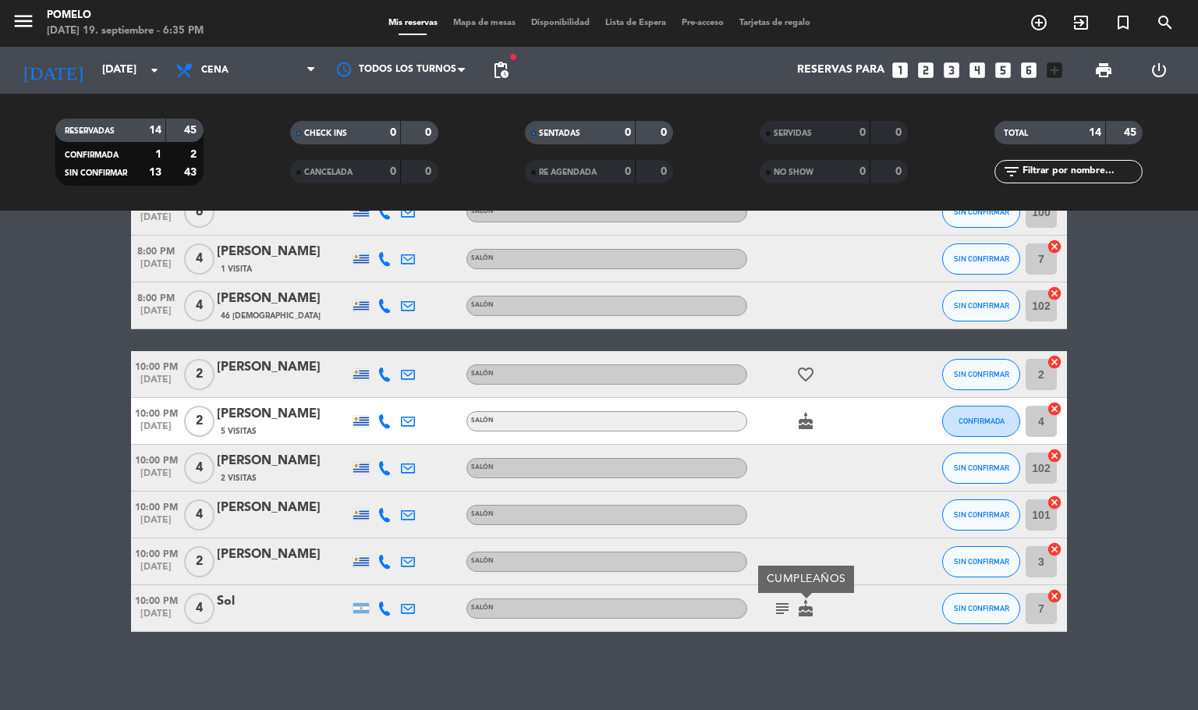
click at [0, 459] on bookings-row "8:00 PM [DATE] 4 [PERSON_NAME] Salón subject SIN CONFIRMAR 101 cancel 8:00 PM […" at bounding box center [599, 293] width 1198 height 677
click at [475, 33] on div "menu Pomelo [DATE] 19. septiembre - 6:35 PM Mis reservas Mapa de mesas Disponib…" at bounding box center [599, 23] width 1198 height 47
click at [478, 26] on span "Mapa de mesas" at bounding box center [484, 23] width 78 height 9
